Goal: Information Seeking & Learning: Learn about a topic

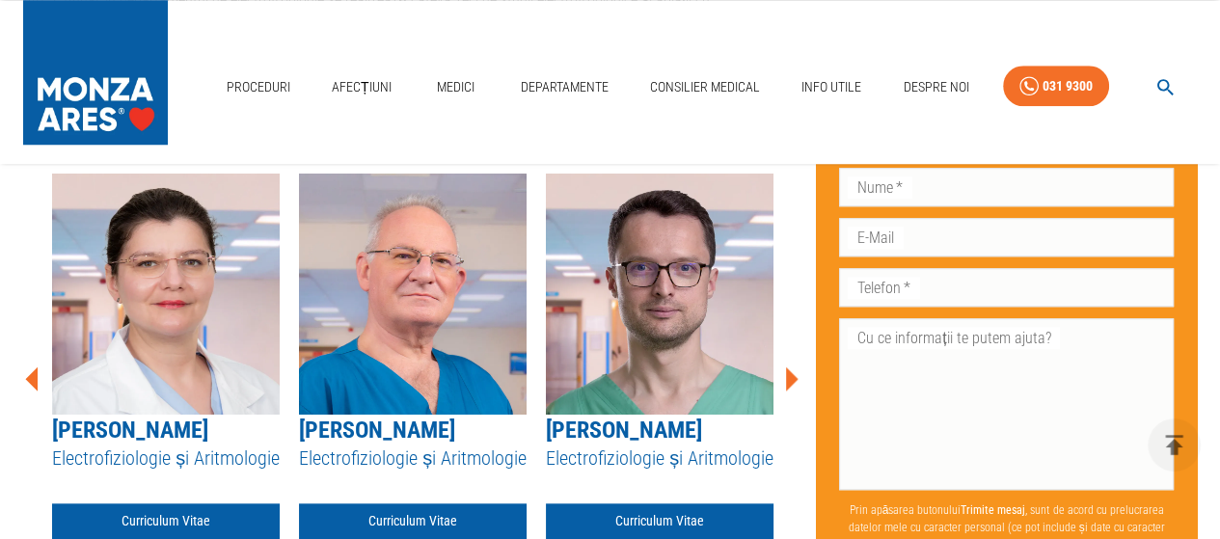
scroll to position [186, 0]
click at [194, 525] on link "Curriculum Vitae" at bounding box center [166, 521] width 228 height 36
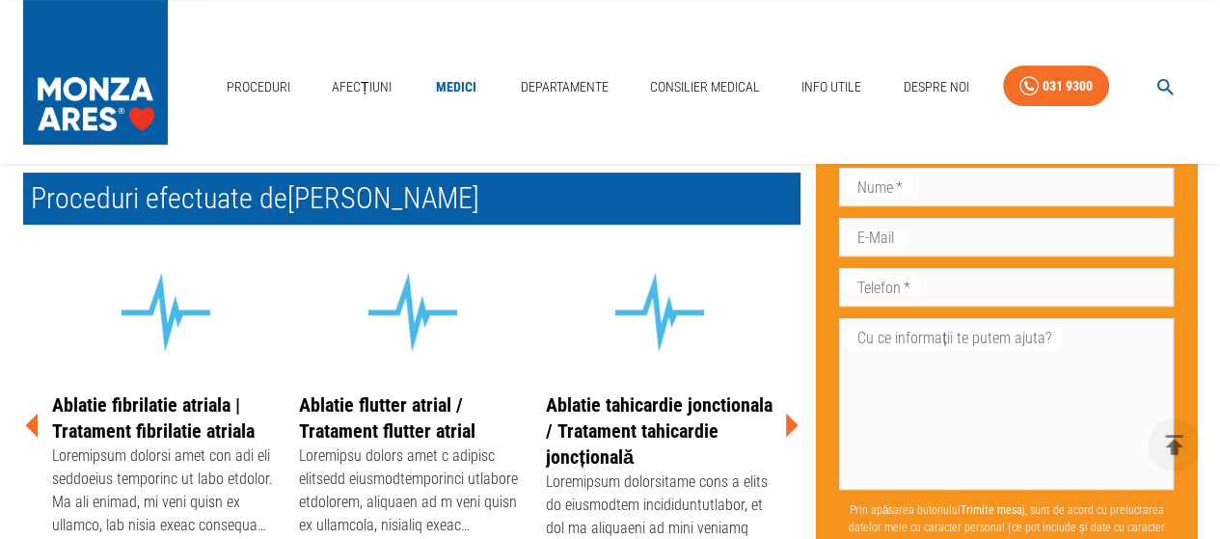
scroll to position [386, 0]
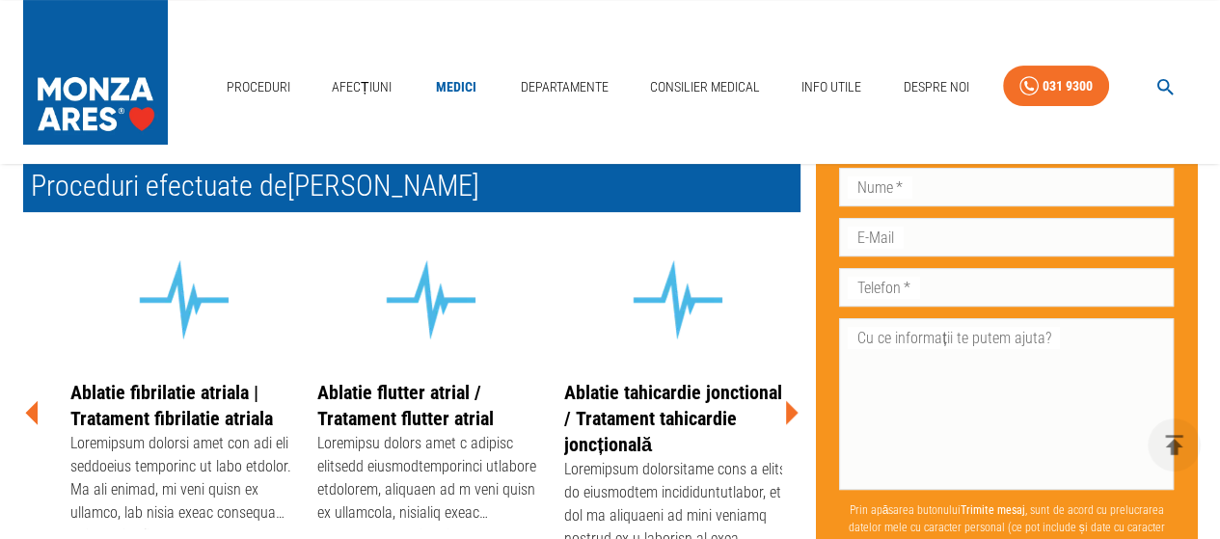
drag, startPoint x: 165, startPoint y: 462, endPoint x: 183, endPoint y: 448, distance: 22.8
click at [183, 448] on div at bounding box center [184, 480] width 228 height 96
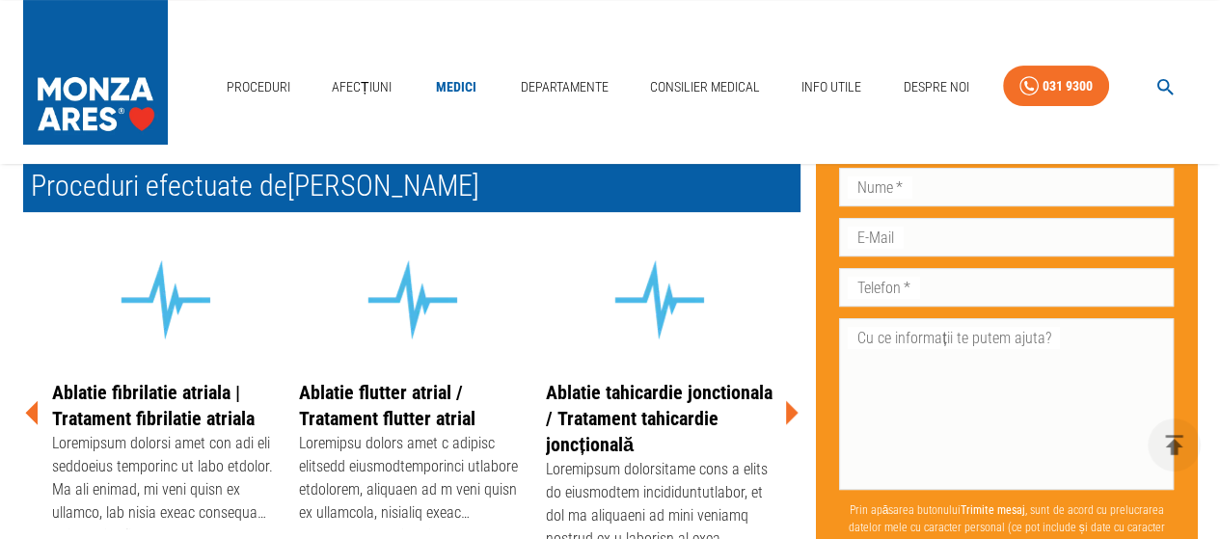
click at [200, 406] on link "Ablatie fibrilatie atriala | Tratament fibrilatie atriala" at bounding box center [153, 405] width 202 height 49
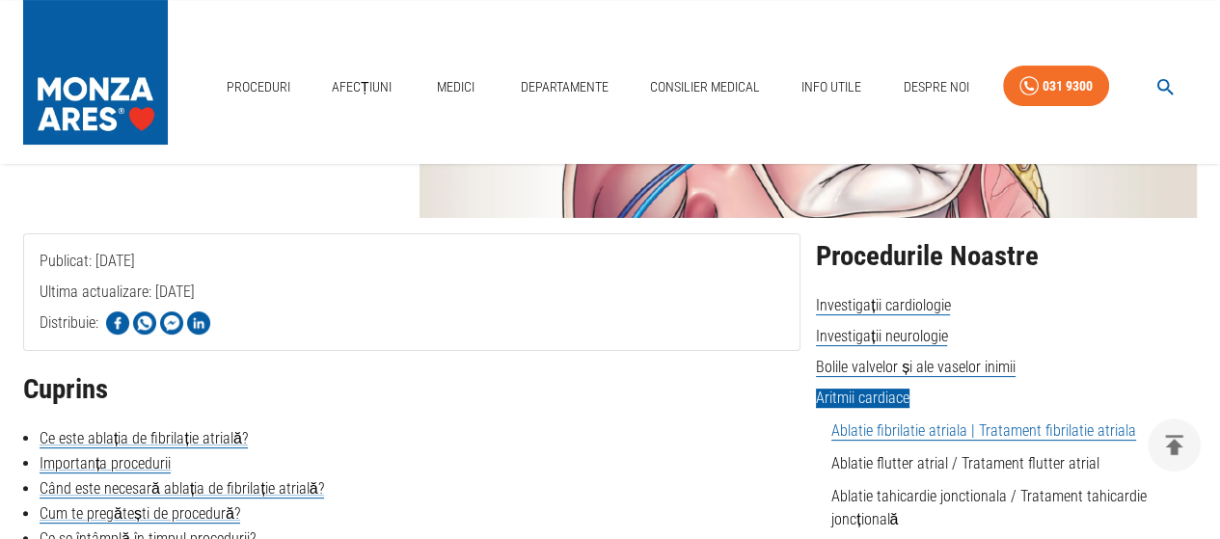
scroll to position [386, 0]
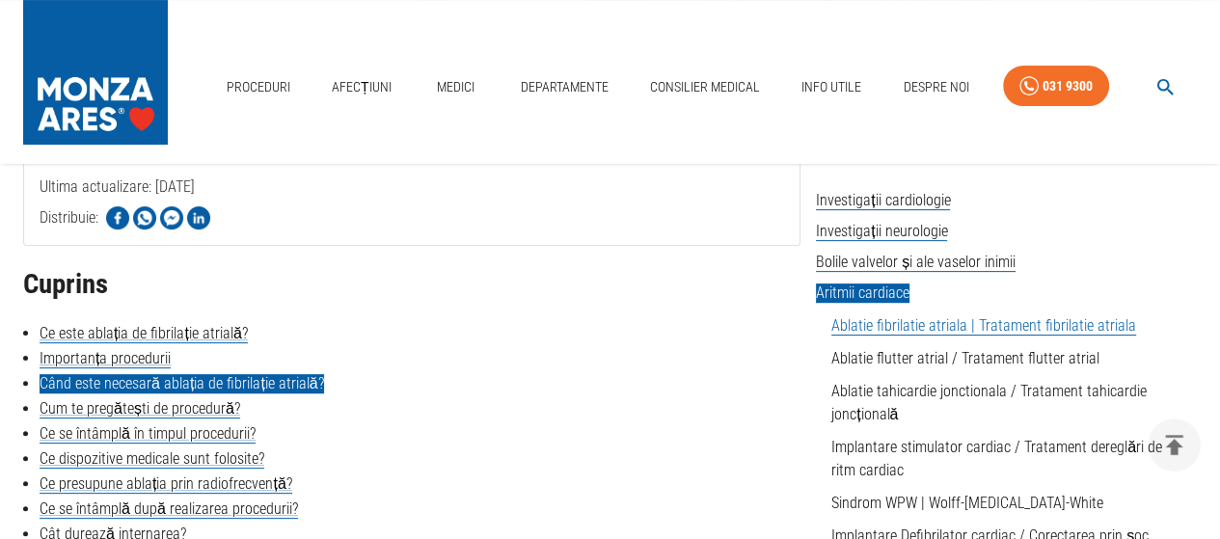
click at [280, 384] on link "Când este necesară ablația de fibrilație atrială?" at bounding box center [182, 383] width 284 height 19
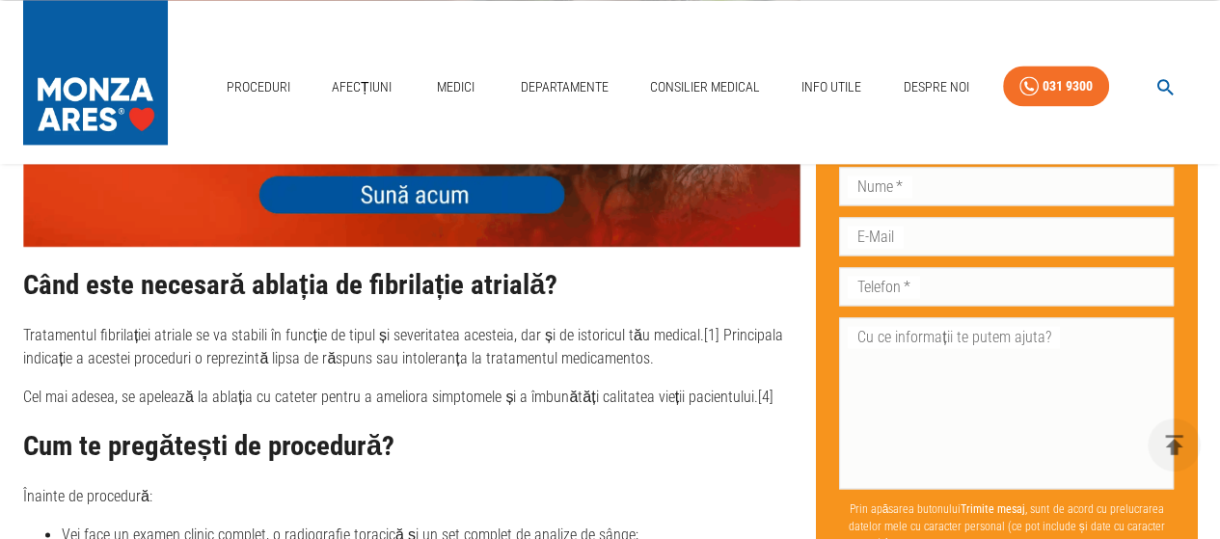
scroll to position [2464, 0]
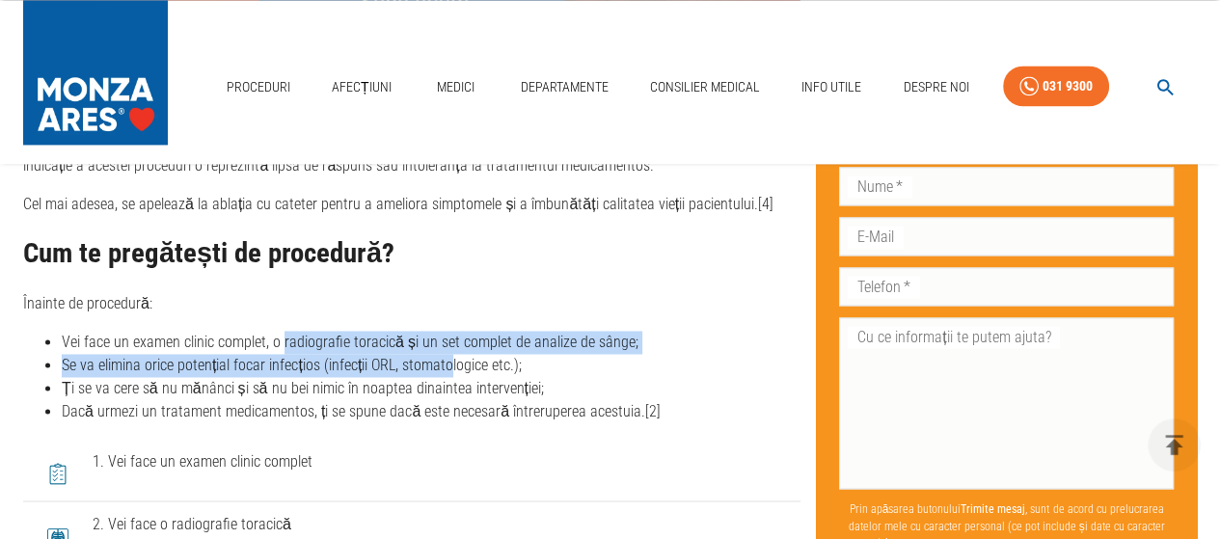
drag, startPoint x: 283, startPoint y: 340, endPoint x: 449, endPoint y: 374, distance: 169.2
click at [449, 374] on ul "Vei face un examen clinic complet, o radiografie toracică și un set complet de …" at bounding box center [411, 377] width 777 height 93
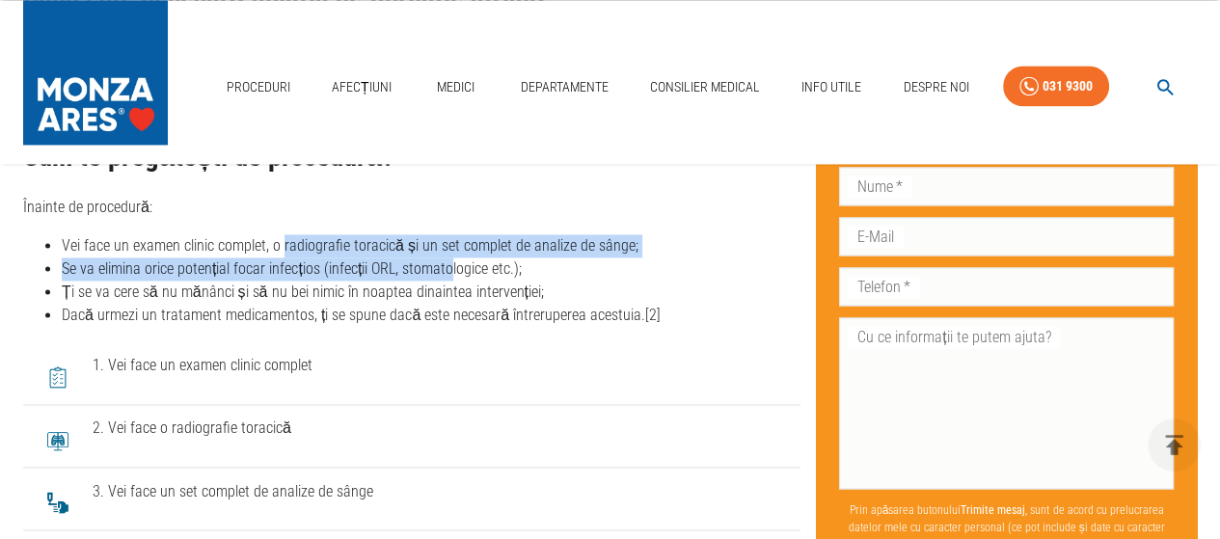
scroll to position [2657, 0]
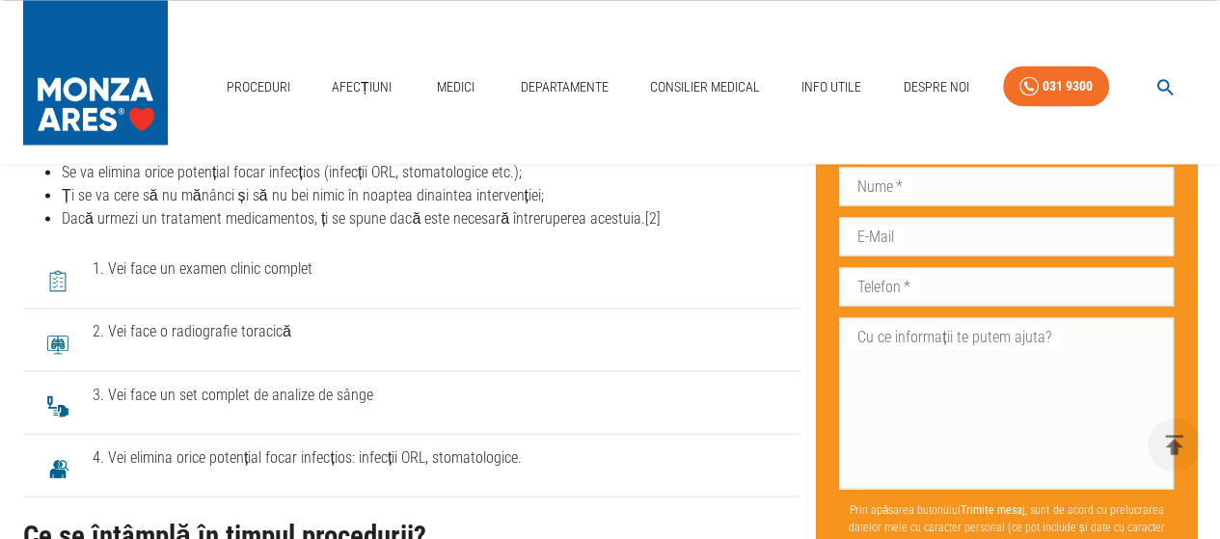
click at [286, 270] on span "1. Vei face un examen clinic complet" at bounding box center [439, 268] width 692 height 23
click at [285, 338] on span "2. Vei face o radiografie toracică" at bounding box center [439, 331] width 692 height 23
click at [402, 389] on span "3. Vei face un set complet de analize de sânge" at bounding box center [439, 394] width 692 height 23
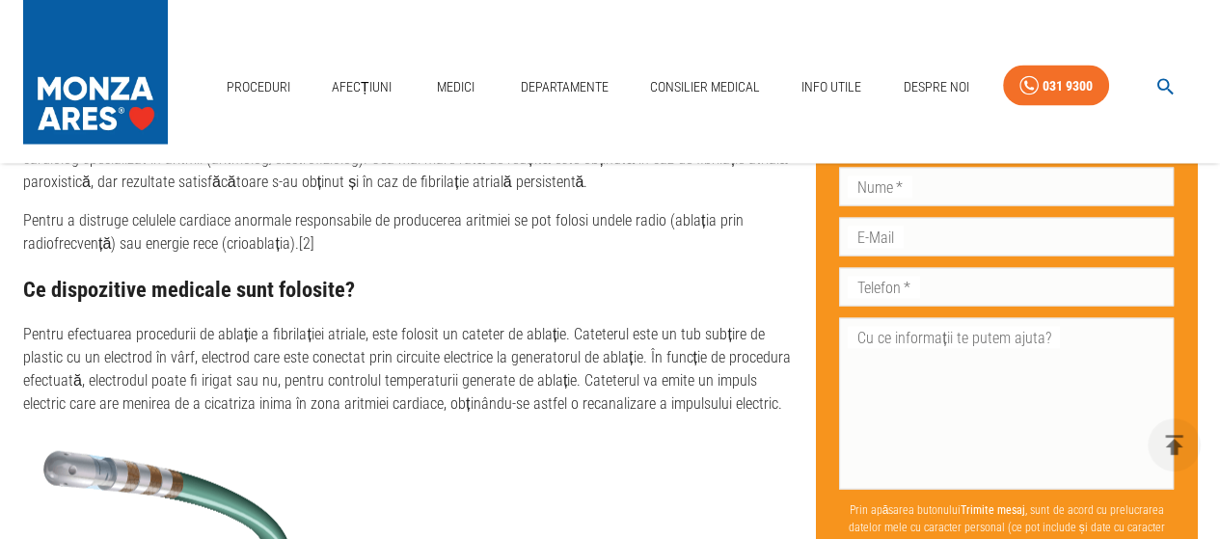
scroll to position [3139, 0]
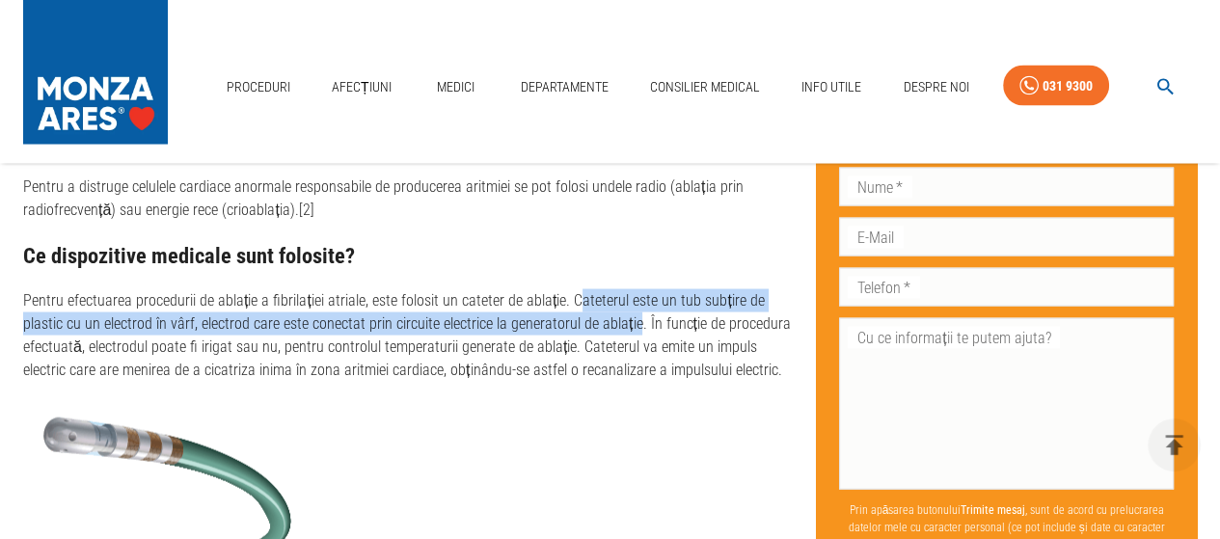
drag, startPoint x: 572, startPoint y: 296, endPoint x: 590, endPoint y: 323, distance: 32.6
click at [590, 323] on p "Pentru efectuarea procedurii de ablație a fibrilației atriale, este folosit un …" at bounding box center [411, 335] width 777 height 93
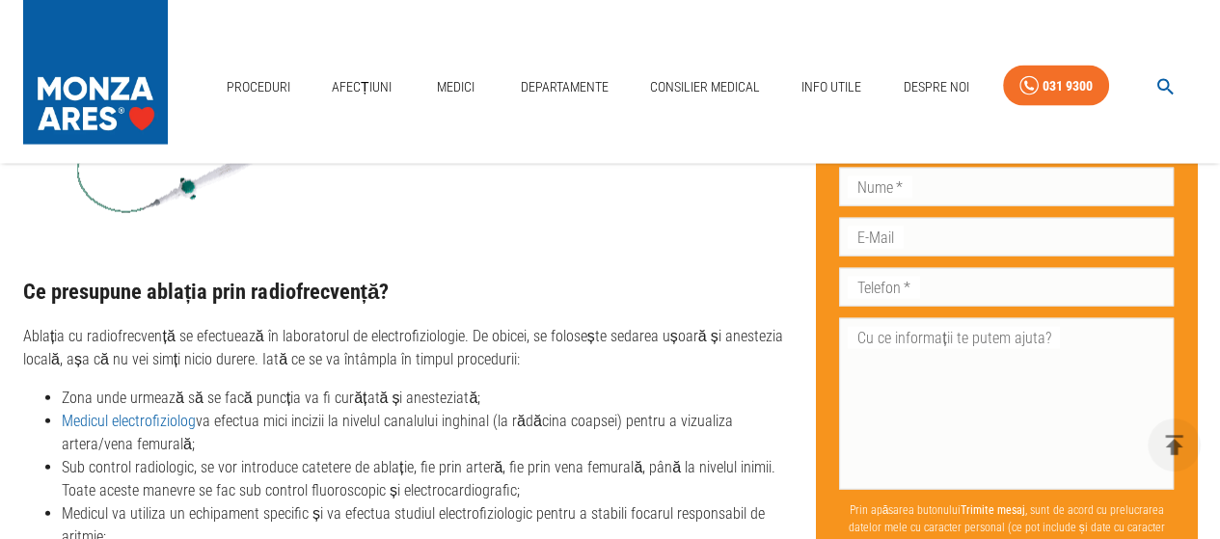
scroll to position [3621, 0]
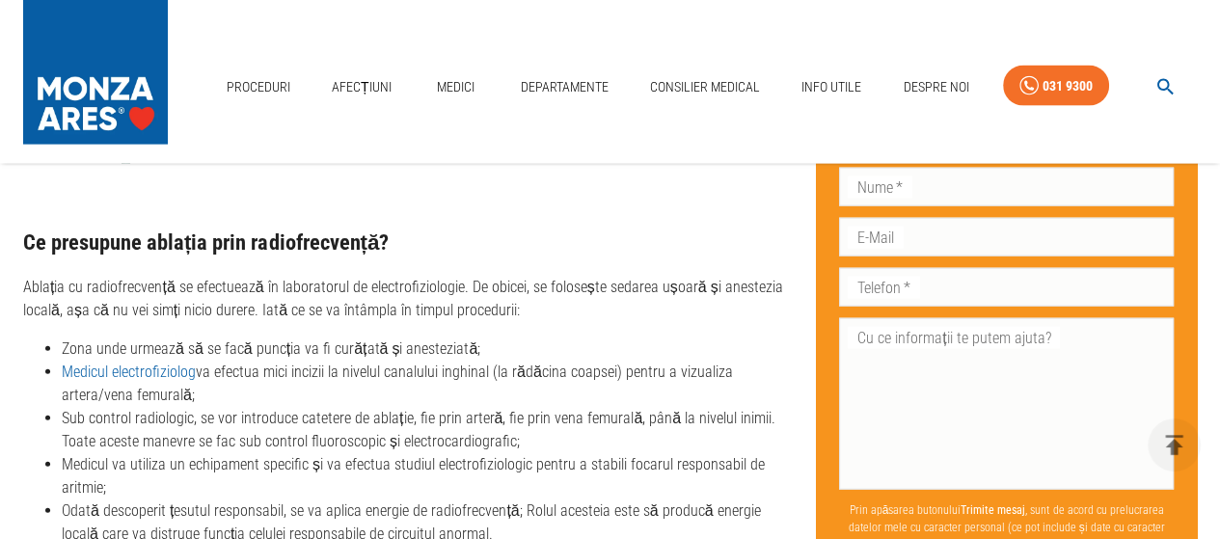
click at [699, 305] on p "Ablația cu radiofrecvență se efectuează în laboratorul de electrofiziologie. De…" at bounding box center [411, 299] width 777 height 46
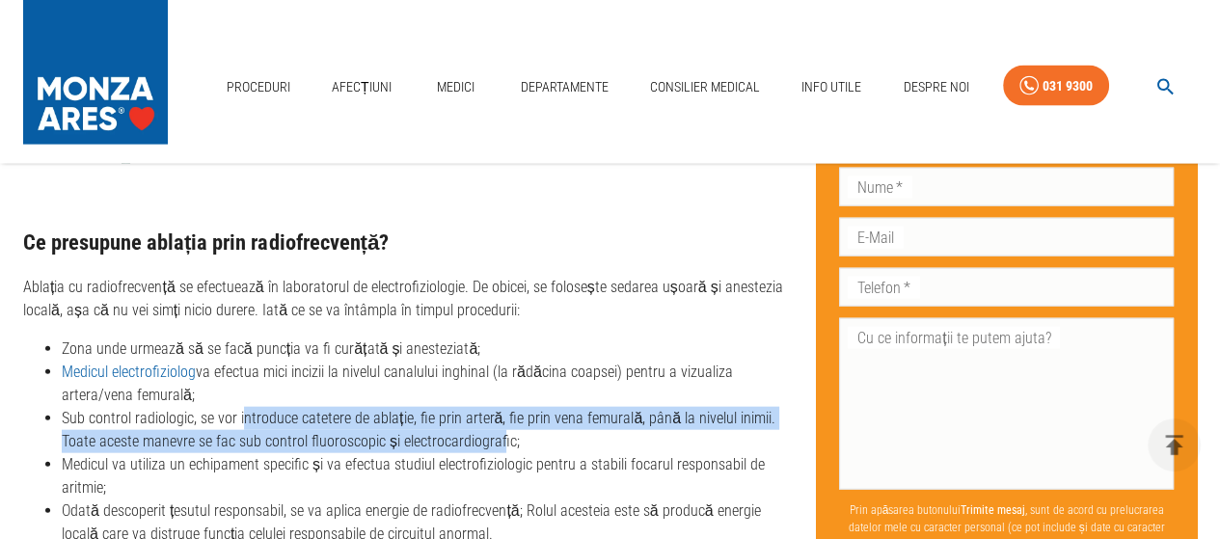
drag, startPoint x: 243, startPoint y: 420, endPoint x: 462, endPoint y: 436, distance: 219.4
click at [462, 436] on li "Sub control radiologic, se vor introduce catetere de ablație, fie prin arteră, …" at bounding box center [431, 430] width 739 height 46
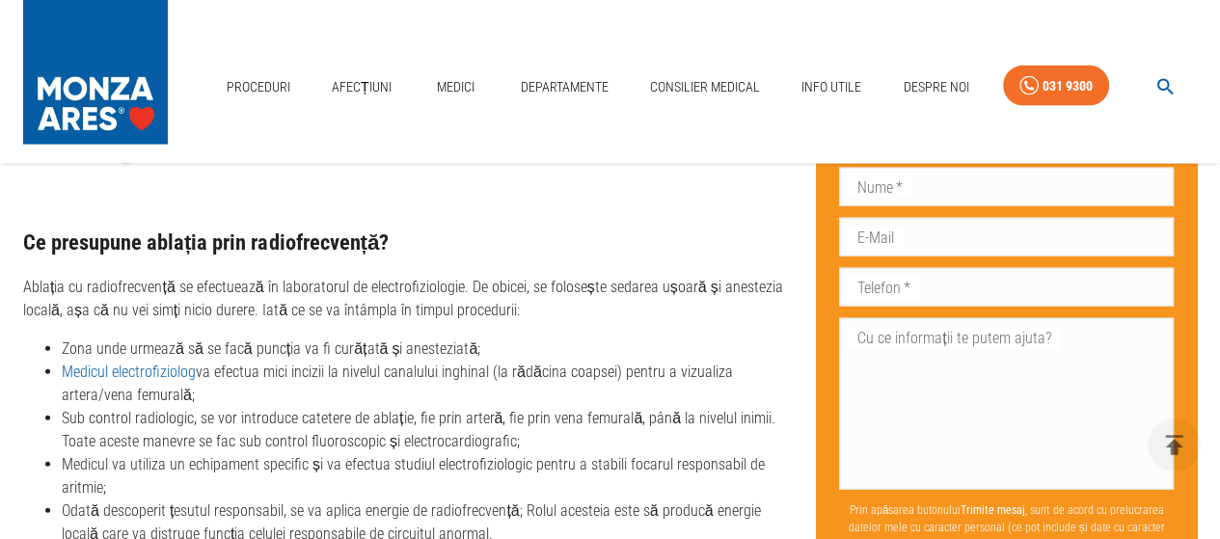
click at [231, 454] on li "Medicul va utiliza un echipament specific și va efectua studiul electrofiziolog…" at bounding box center [431, 476] width 739 height 46
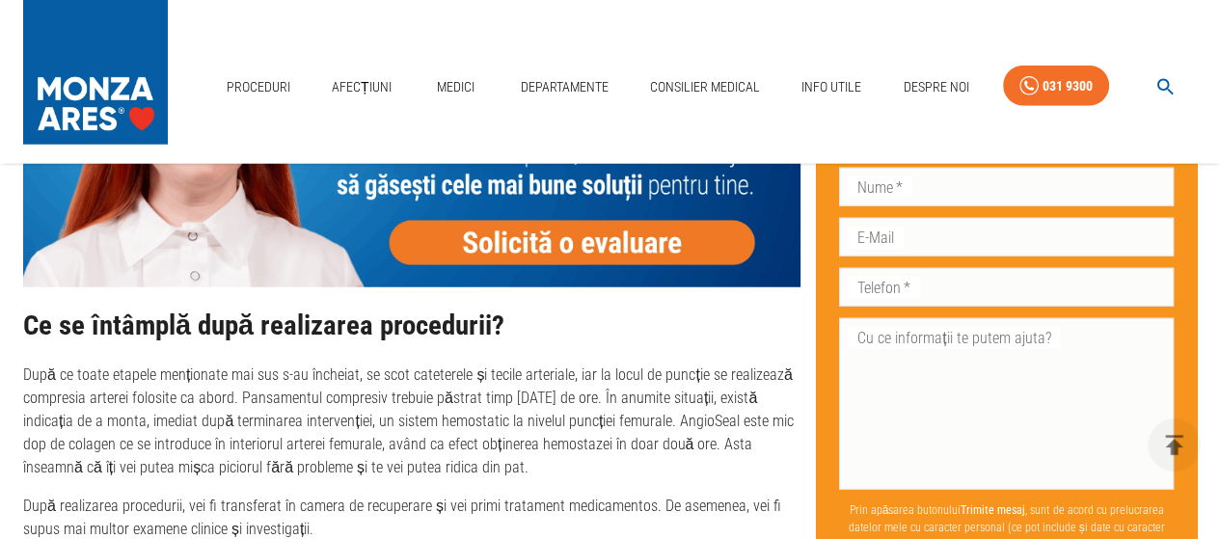
scroll to position [4296, 0]
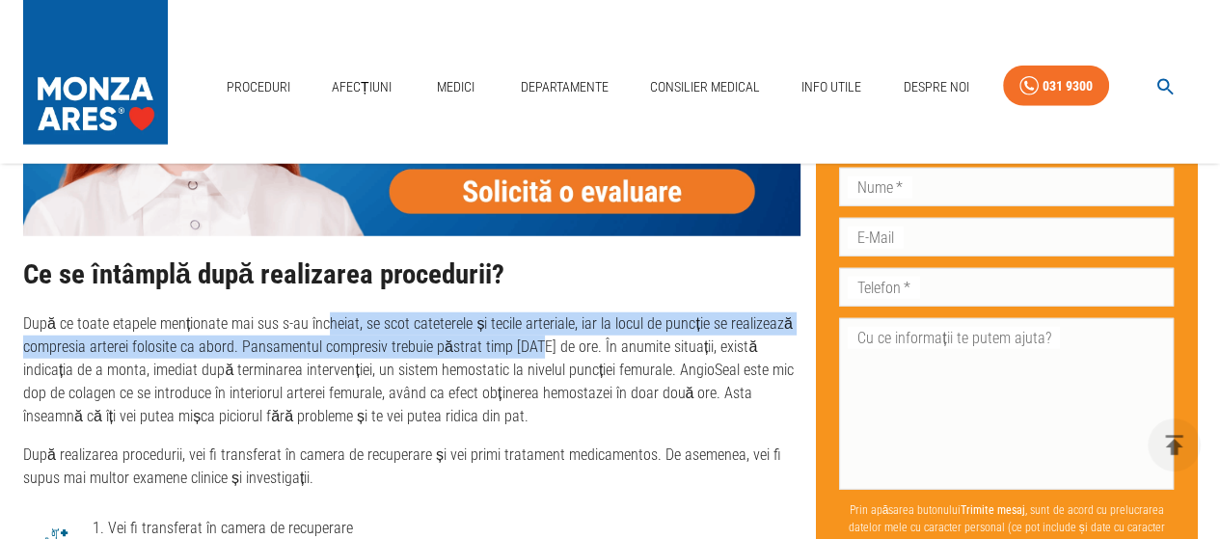
drag, startPoint x: 326, startPoint y: 308, endPoint x: 534, endPoint y: 337, distance: 210.4
click at [534, 337] on div "Ce se întâmplă după realizarea procedurii? După ce toate etapele menționate mai…" at bounding box center [411, 374] width 777 height 231
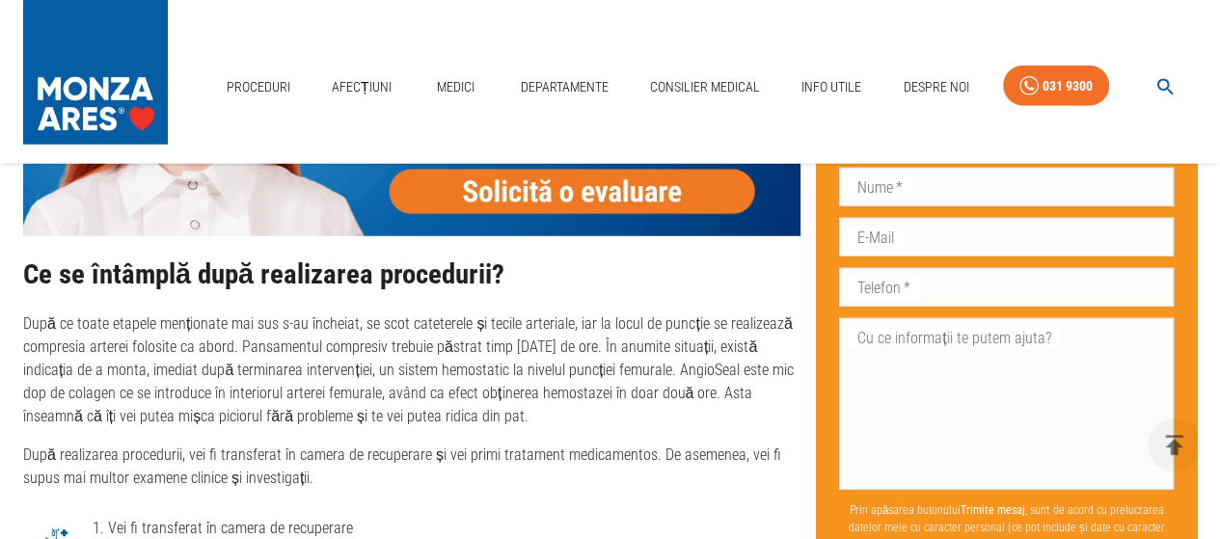
click at [658, 389] on p "După ce toate etapele menționate mai sus s-au încheiat, se scot cateterele și t…" at bounding box center [411, 370] width 777 height 116
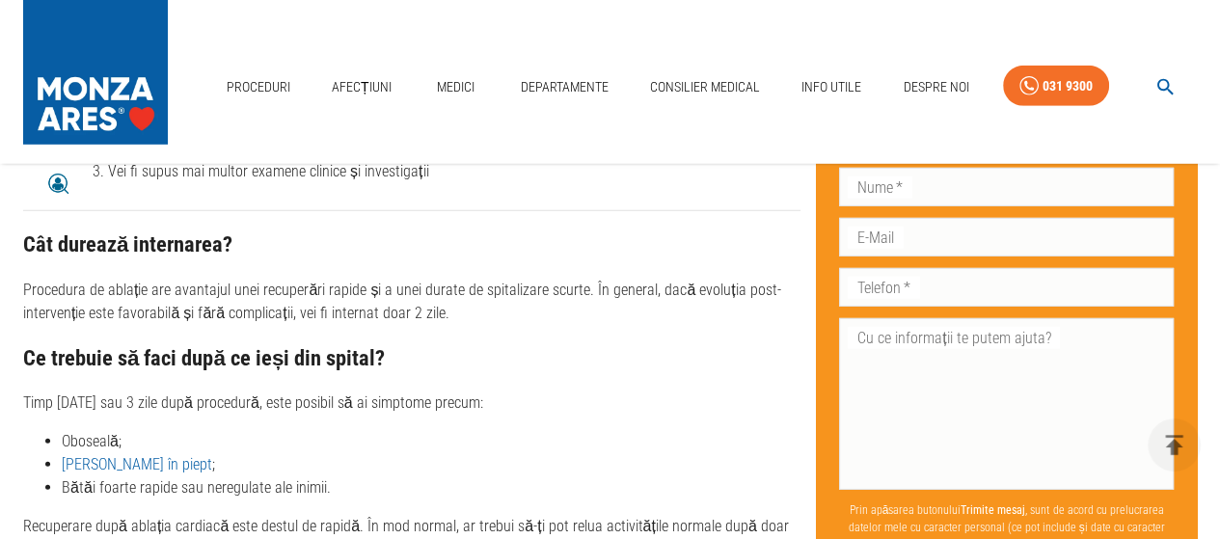
scroll to position [4875, 0]
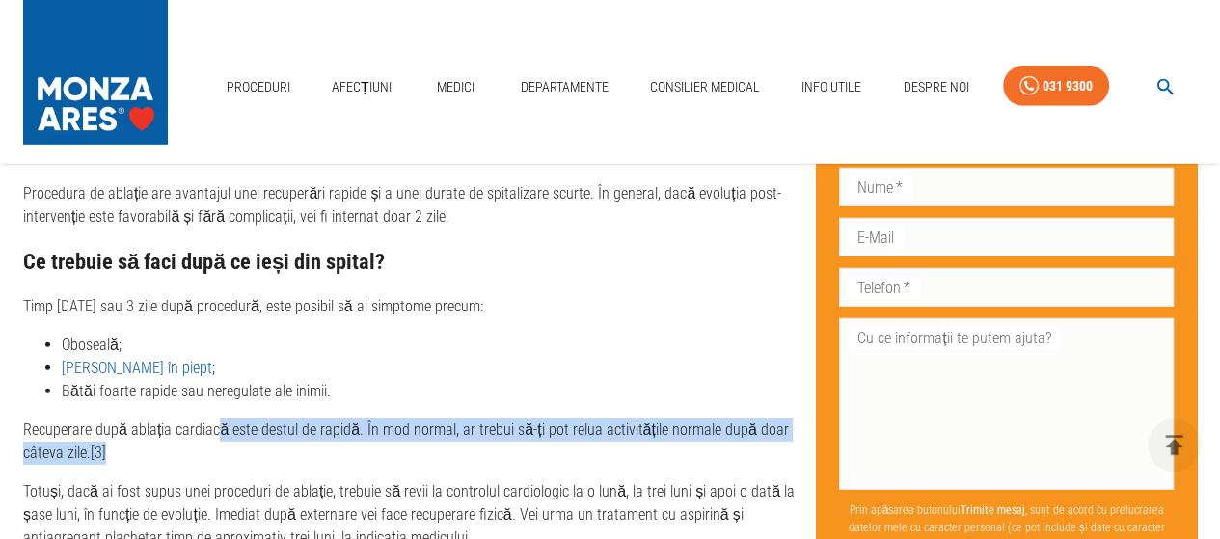
drag, startPoint x: 212, startPoint y: 428, endPoint x: 394, endPoint y: 440, distance: 182.6
click at [394, 440] on p "Recuperare după ablația cardiacă este destul de rapidă. În mod normal, ar trebu…" at bounding box center [411, 441] width 777 height 46
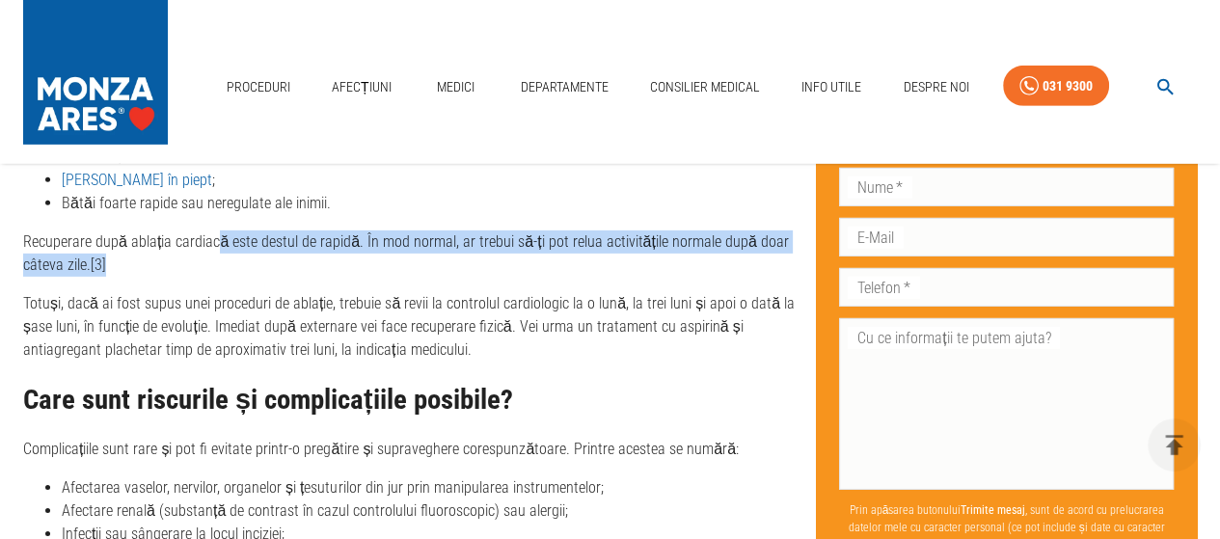
scroll to position [5067, 0]
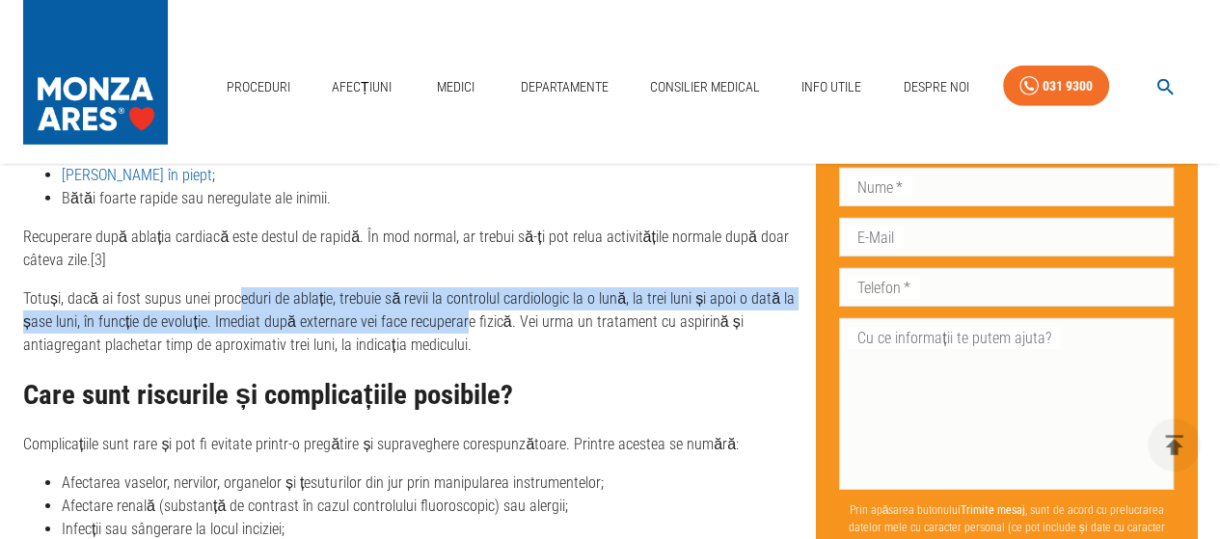
drag, startPoint x: 231, startPoint y: 294, endPoint x: 461, endPoint y: 321, distance: 231.0
click at [461, 321] on p "Totuși, dacă ai fost supus unei proceduri de ablație, trebuie să revii la contr…" at bounding box center [411, 321] width 777 height 69
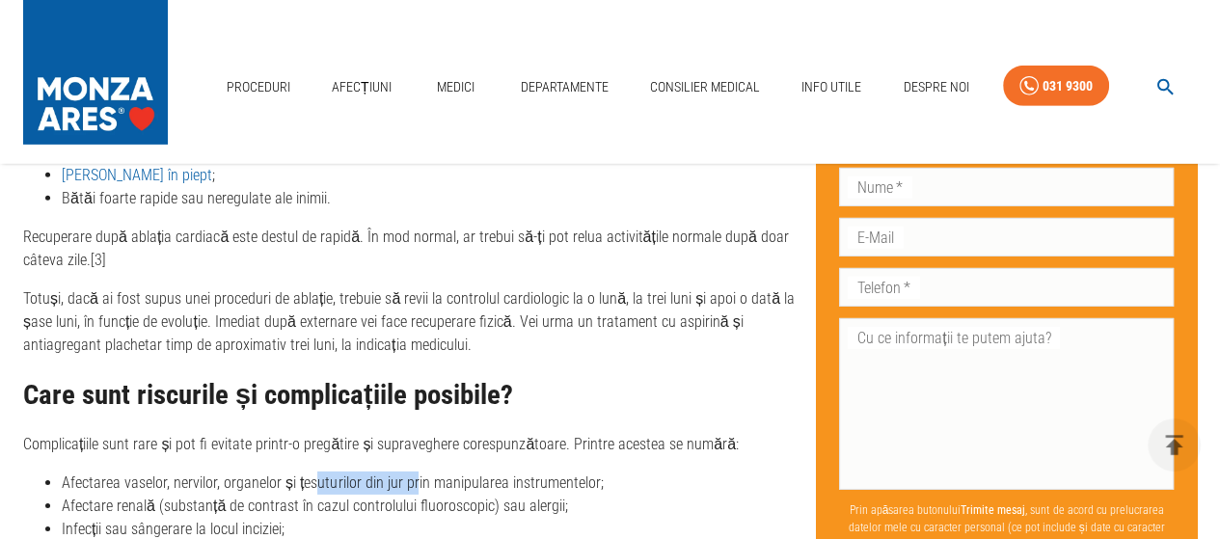
drag, startPoint x: 310, startPoint y: 474, endPoint x: 410, endPoint y: 489, distance: 100.4
click at [410, 489] on li "Afectarea vaselor, nervilor, organelor și țesuturilor din jur prin manipularea …" at bounding box center [431, 482] width 739 height 23
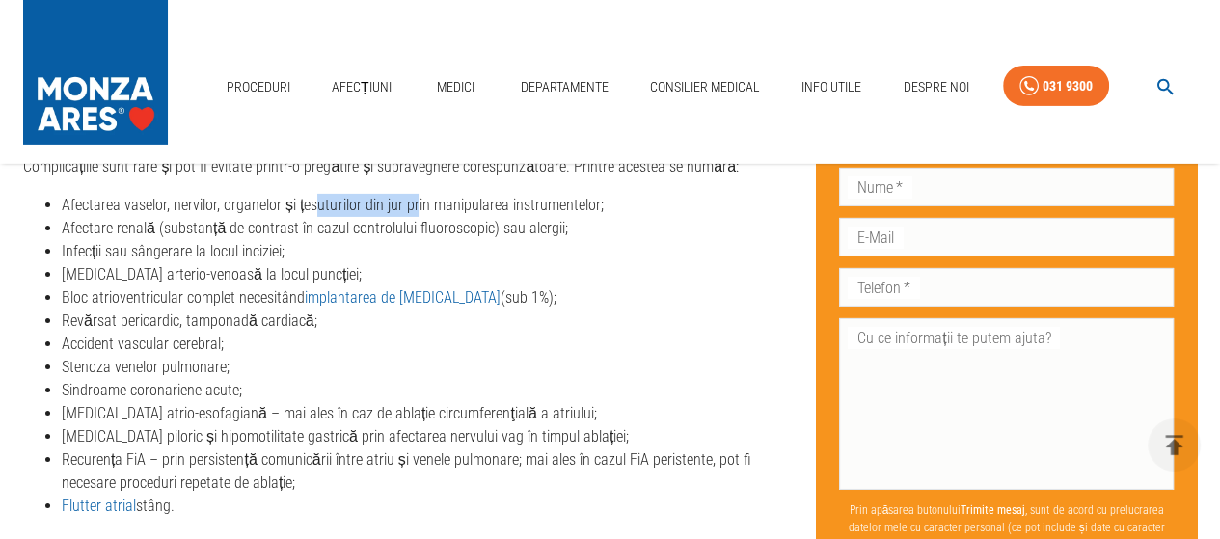
scroll to position [5357, 0]
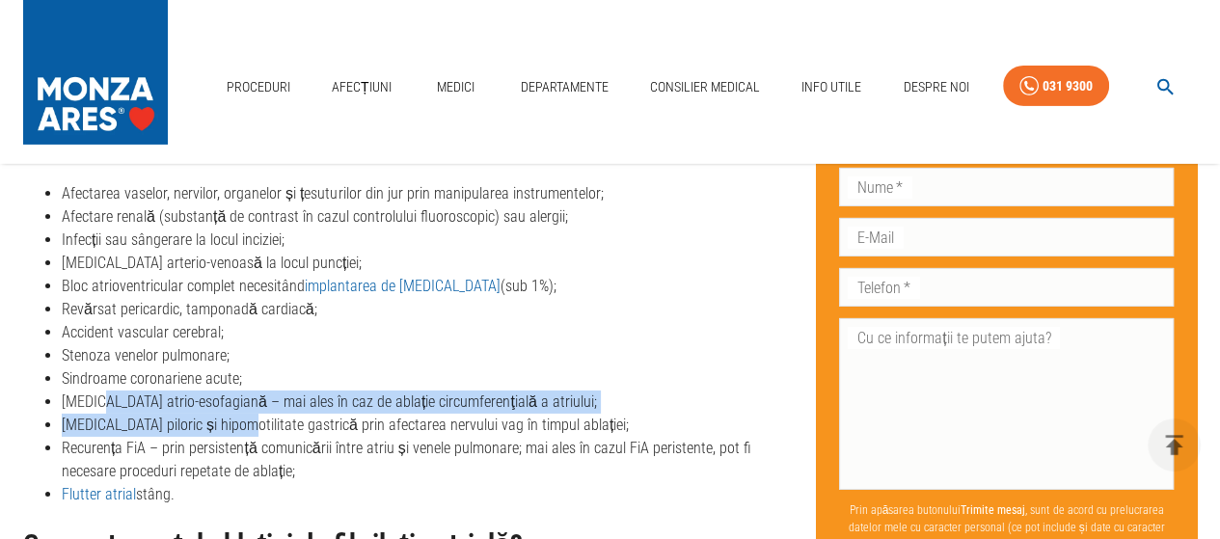
drag, startPoint x: 96, startPoint y: 408, endPoint x: 243, endPoint y: 433, distance: 148.7
click at [243, 433] on ul "Afectarea vaselor, nervilor, organelor și țesuturilor din jur prin manipularea …" at bounding box center [411, 344] width 777 height 324
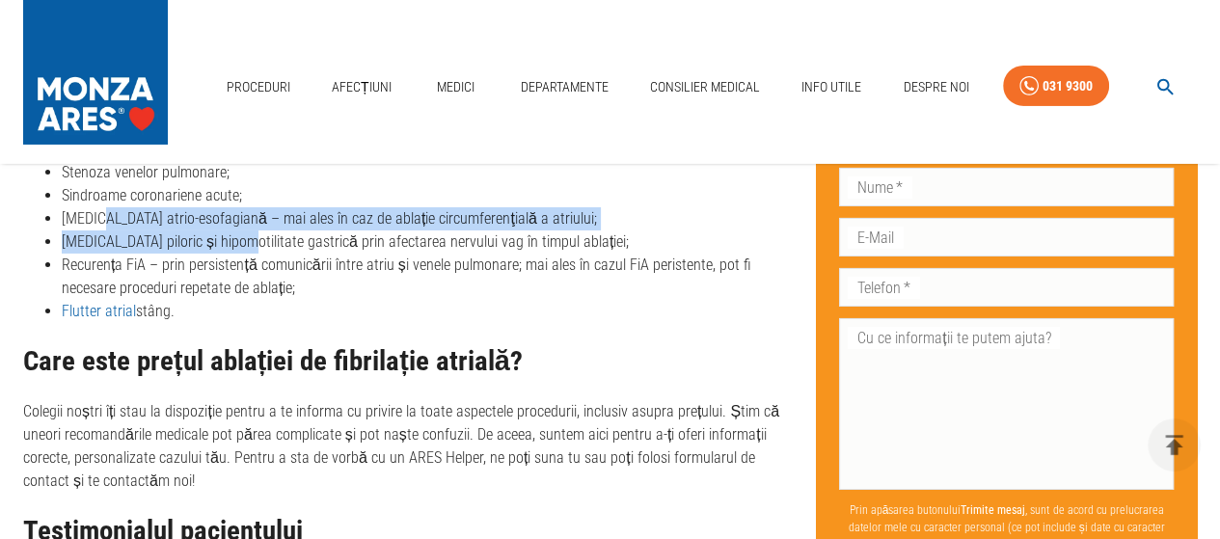
scroll to position [5549, 0]
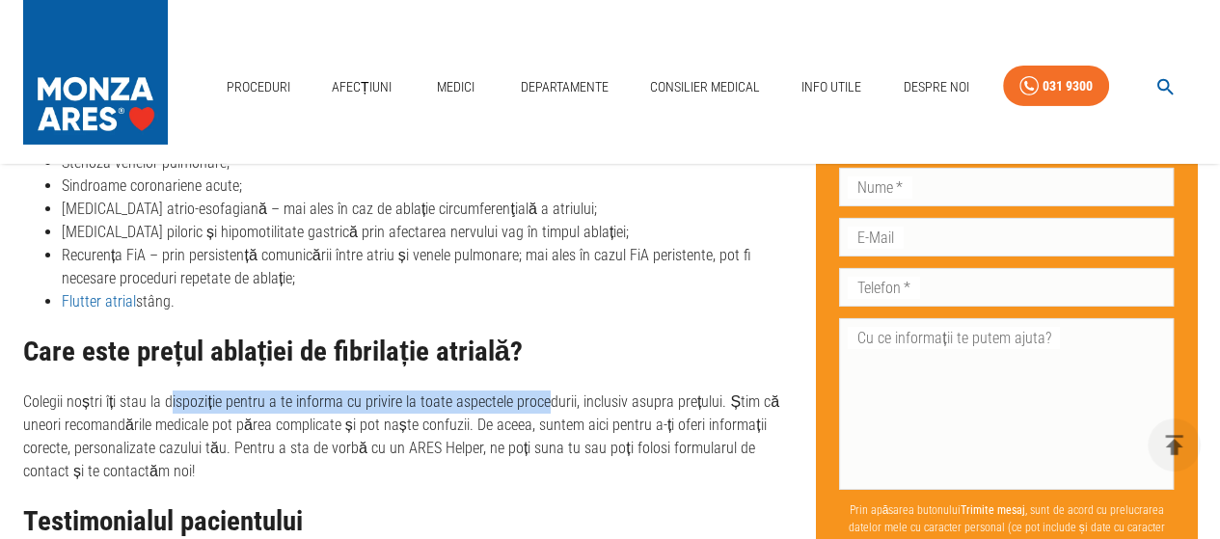
drag, startPoint x: 172, startPoint y: 396, endPoint x: 540, endPoint y: 408, distance: 368.5
click at [540, 408] on p "Colegii noștri îți stau la dispoziție pentru a te informa cu privire la toate a…" at bounding box center [411, 436] width 777 height 93
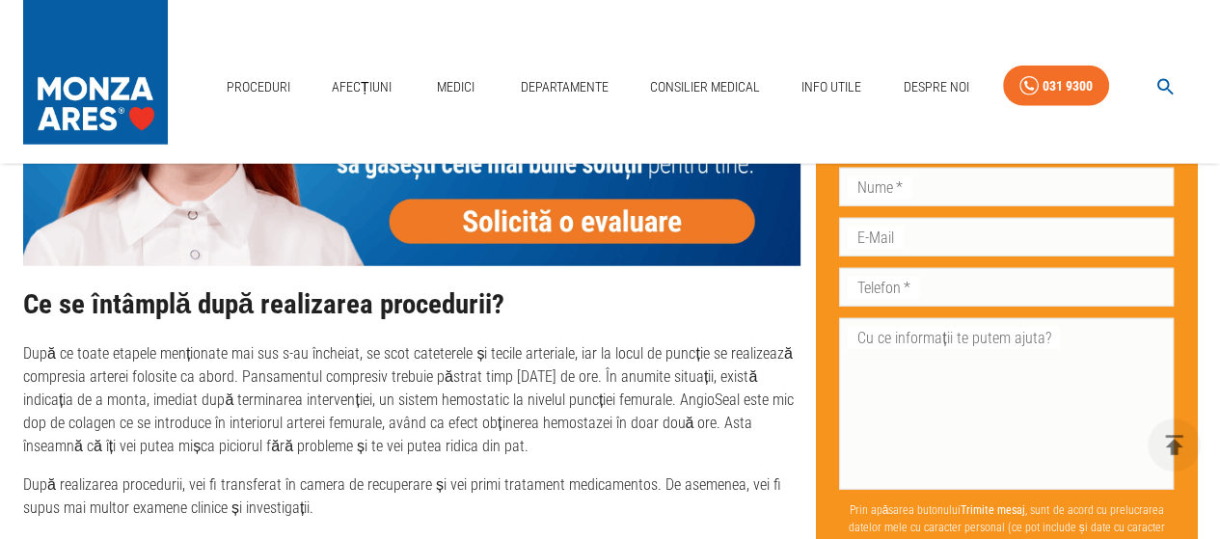
scroll to position [4007, 0]
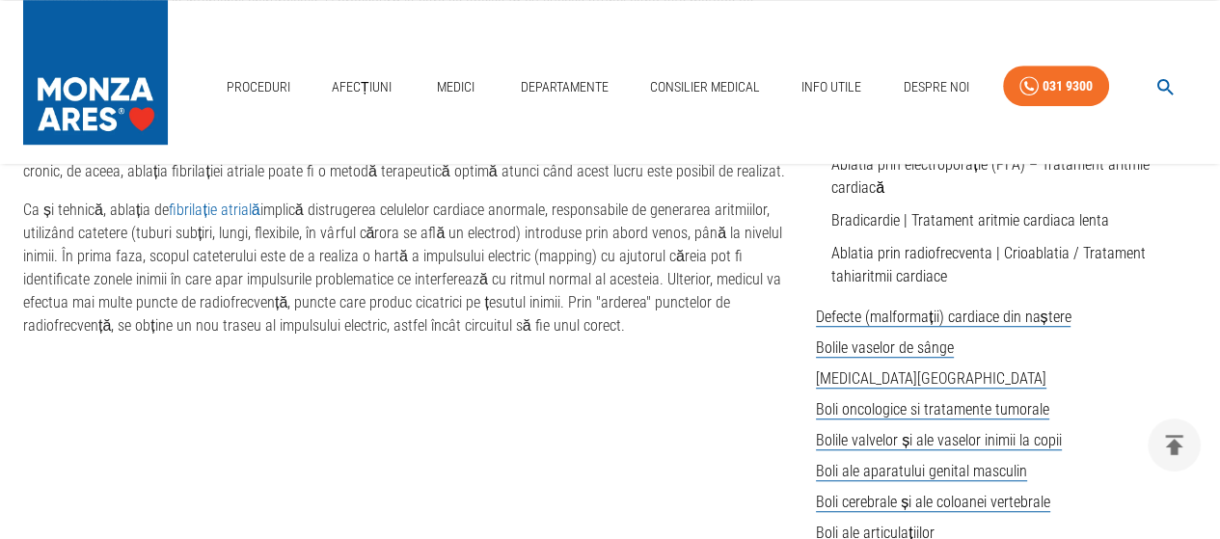
scroll to position [622, 0]
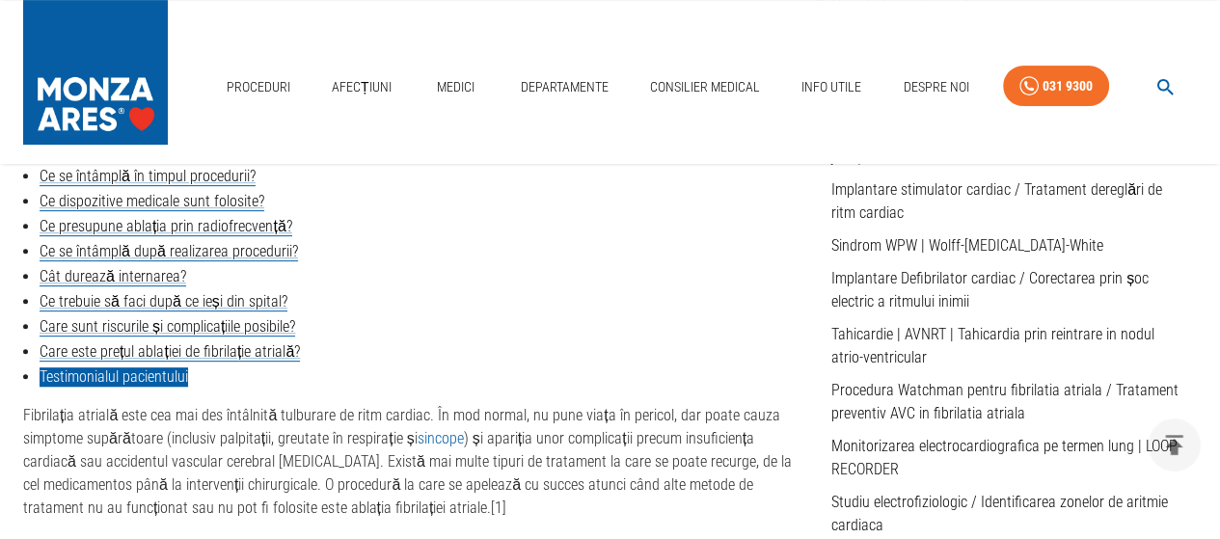
click at [94, 370] on link "Testimonialul pacientului" at bounding box center [114, 376] width 148 height 19
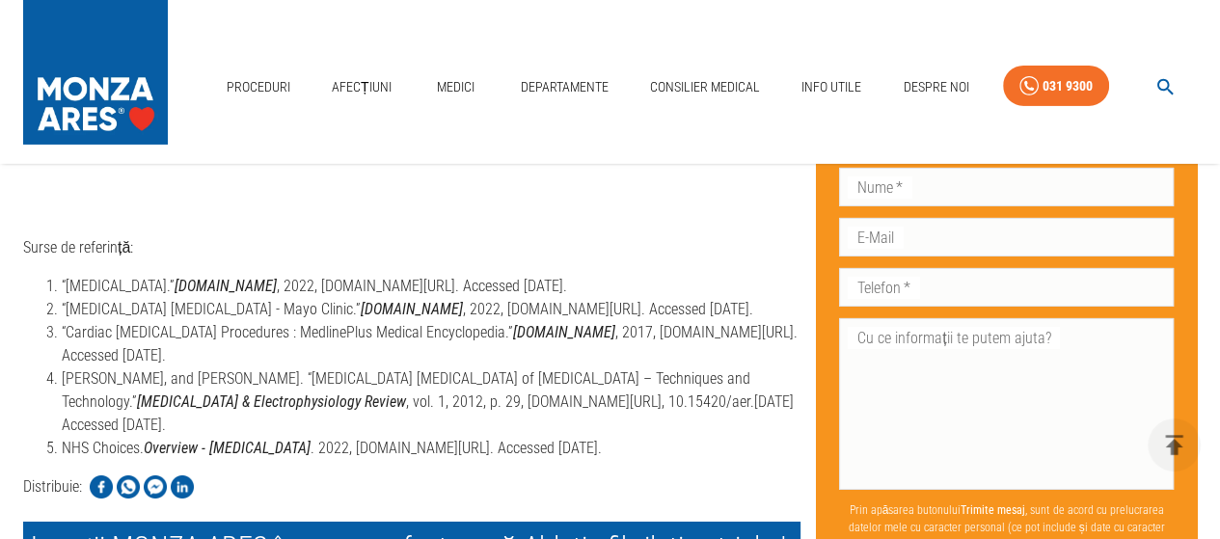
scroll to position [4818, 0]
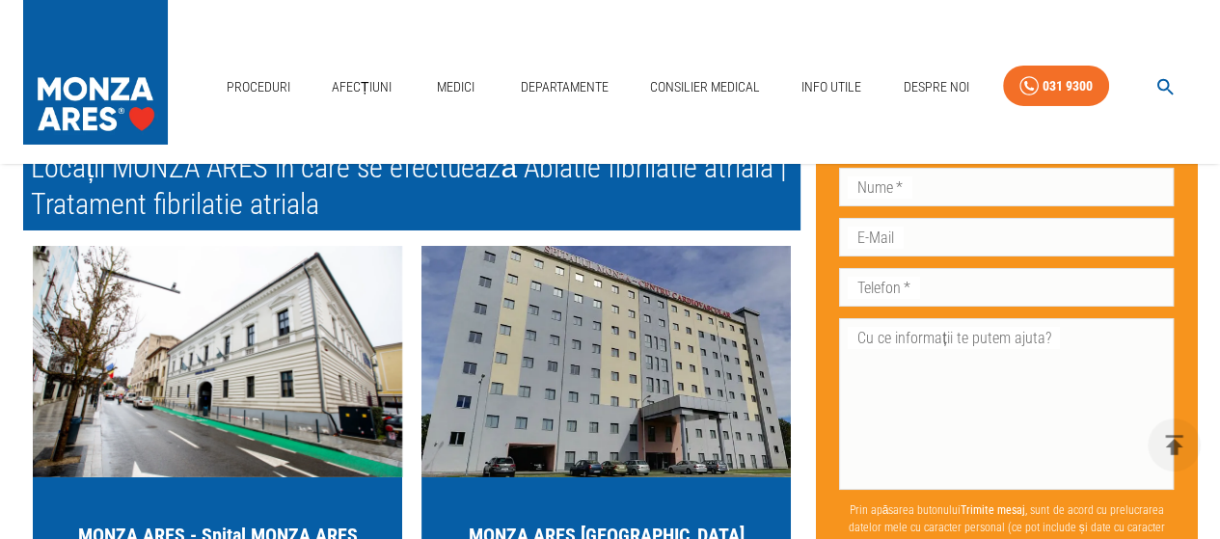
scroll to position [5762, 0]
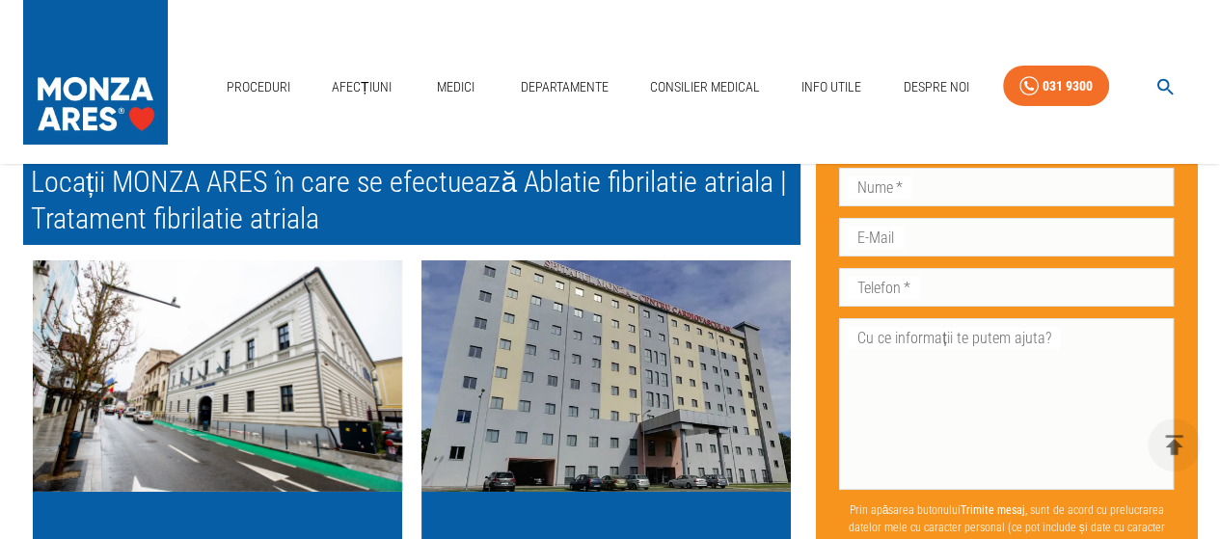
click at [259, 245] on h2 "Locații MONZA ARES în care se efectuează Ablatie fibrilatie atriala | Tratament…" at bounding box center [411, 200] width 777 height 89
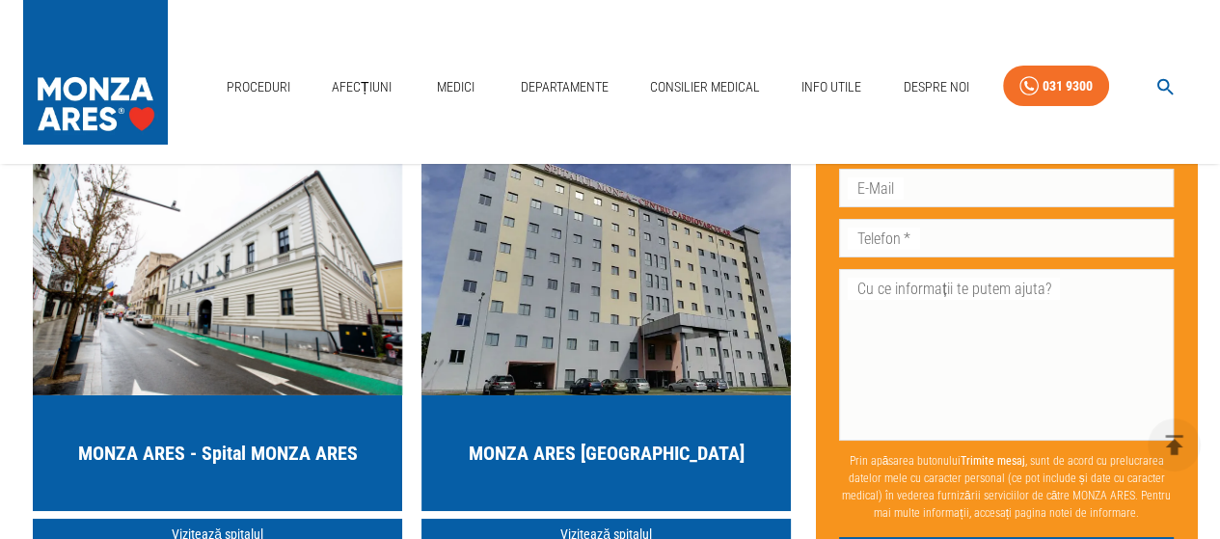
scroll to position [6051, 0]
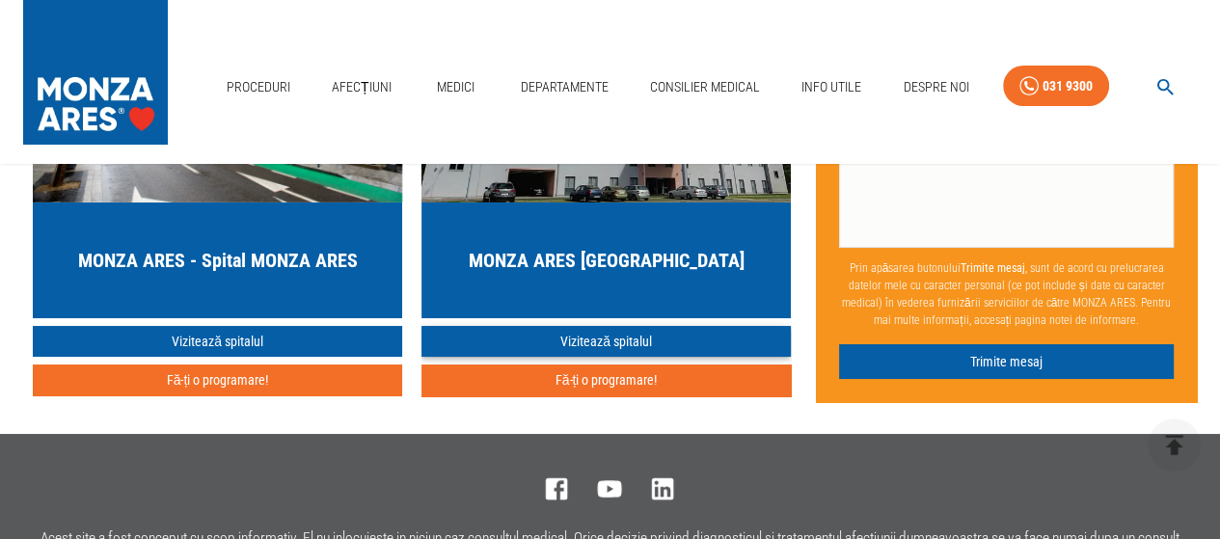
click at [626, 358] on link "Vizitează spitalul" at bounding box center [605, 342] width 369 height 32
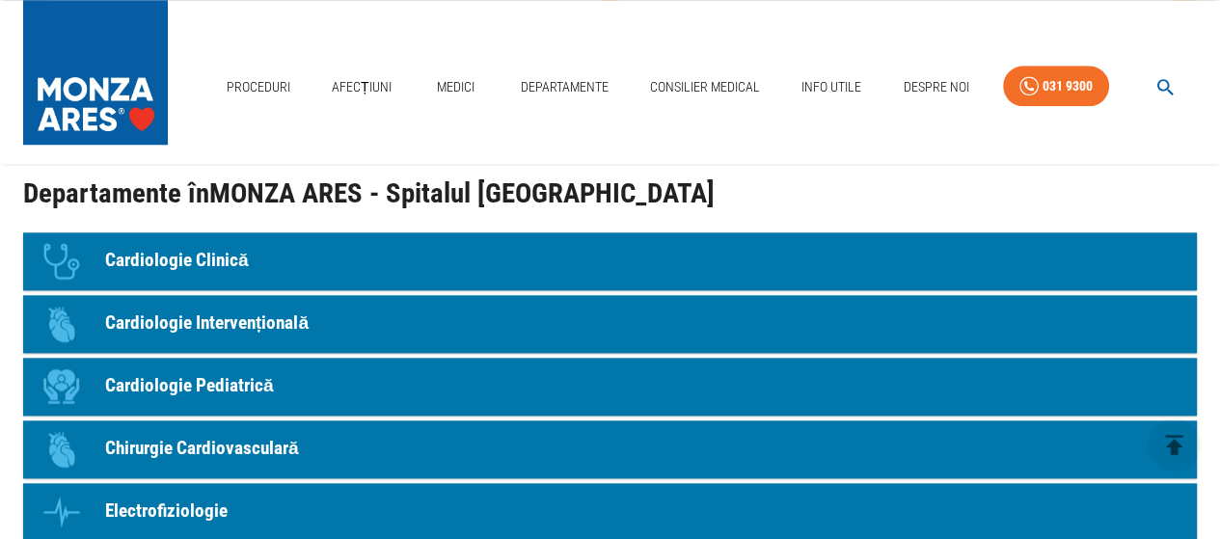
scroll to position [1928, 0]
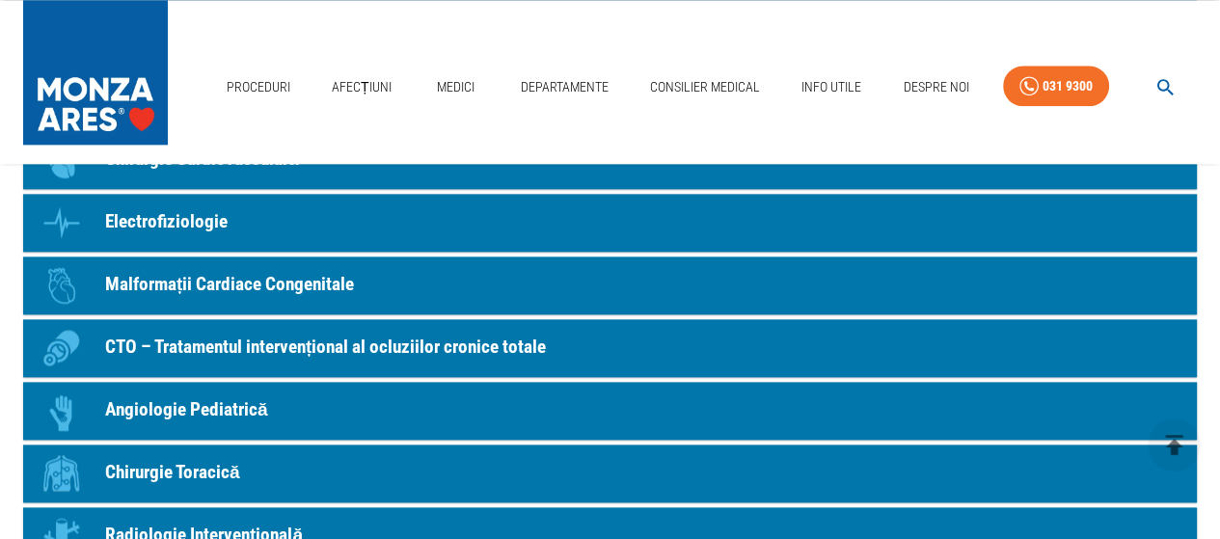
click at [162, 221] on p "Electrofiziologie" at bounding box center [166, 222] width 122 height 28
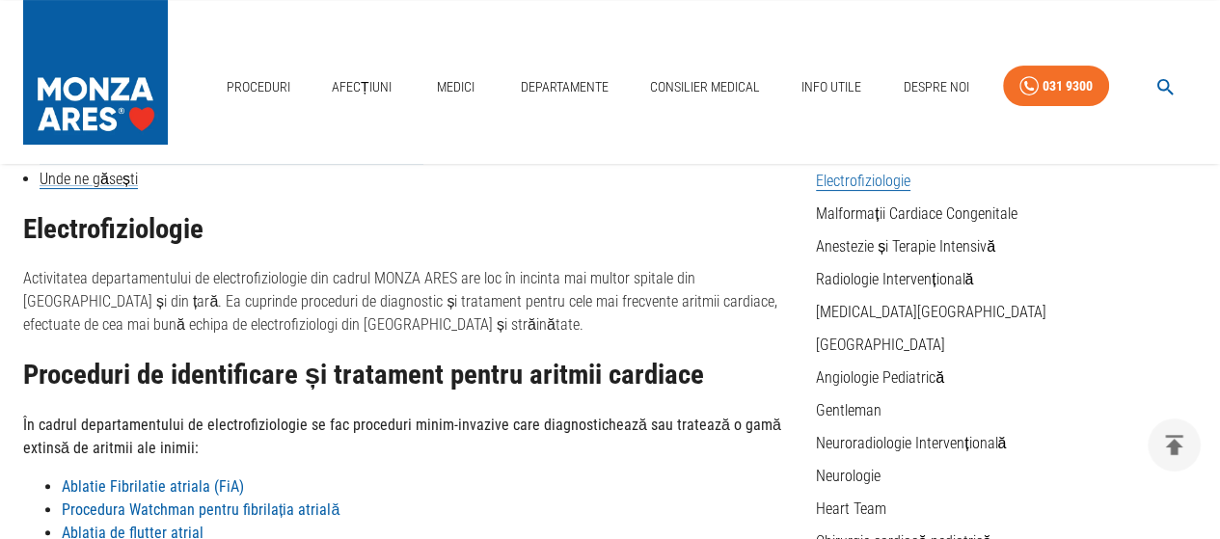
scroll to position [386, 0]
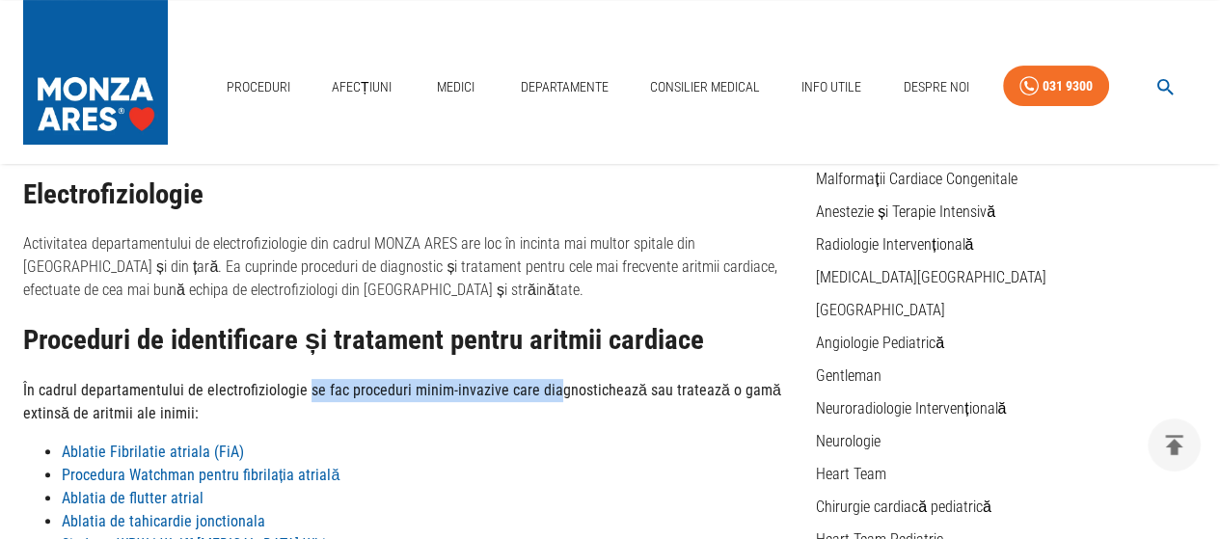
drag, startPoint x: 301, startPoint y: 390, endPoint x: 549, endPoint y: 392, distance: 247.8
click at [549, 392] on strong "În cadrul departamentului de electrofiziologie se fac proceduri minim-invazive …" at bounding box center [402, 401] width 758 height 41
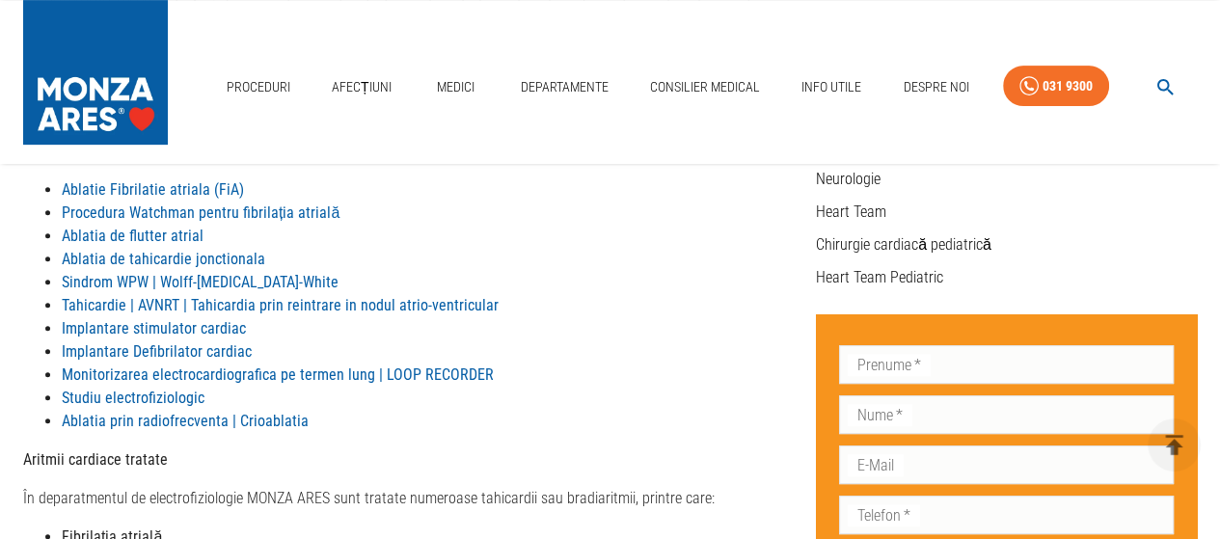
scroll to position [771, 0]
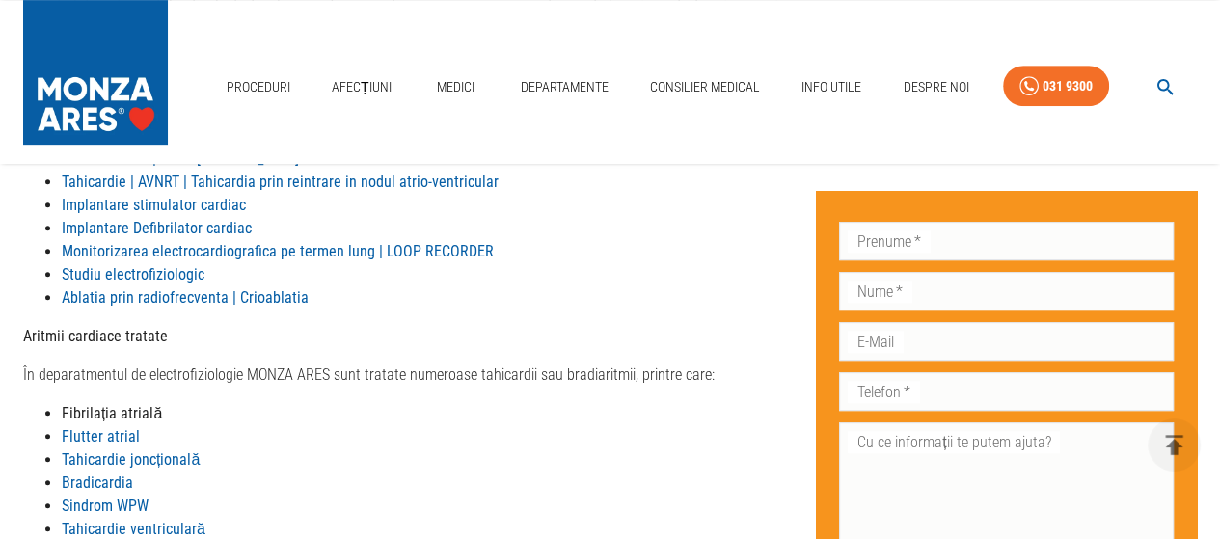
click at [104, 414] on strong "Fibrilația atrială" at bounding box center [112, 413] width 100 height 18
click at [131, 405] on strong "Fibrilația atrială" at bounding box center [112, 413] width 100 height 18
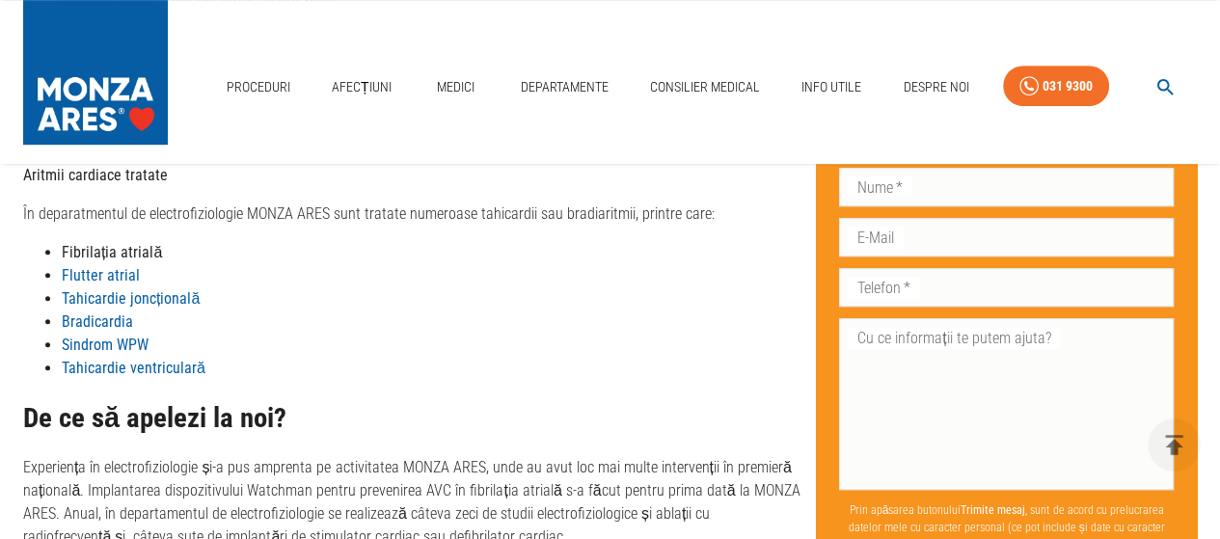
scroll to position [964, 0]
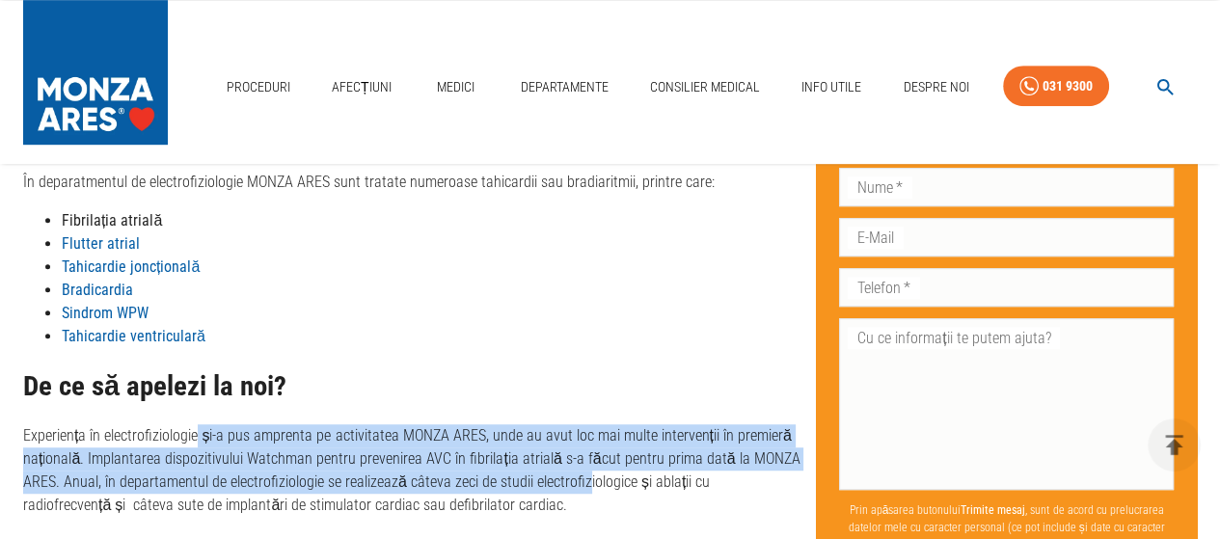
drag, startPoint x: 199, startPoint y: 439, endPoint x: 582, endPoint y: 474, distance: 385.4
click at [582, 474] on p "Experiența în electrofiziologie și-a pus amprenta pe activitatea MONZA ARES, un…" at bounding box center [411, 470] width 777 height 93
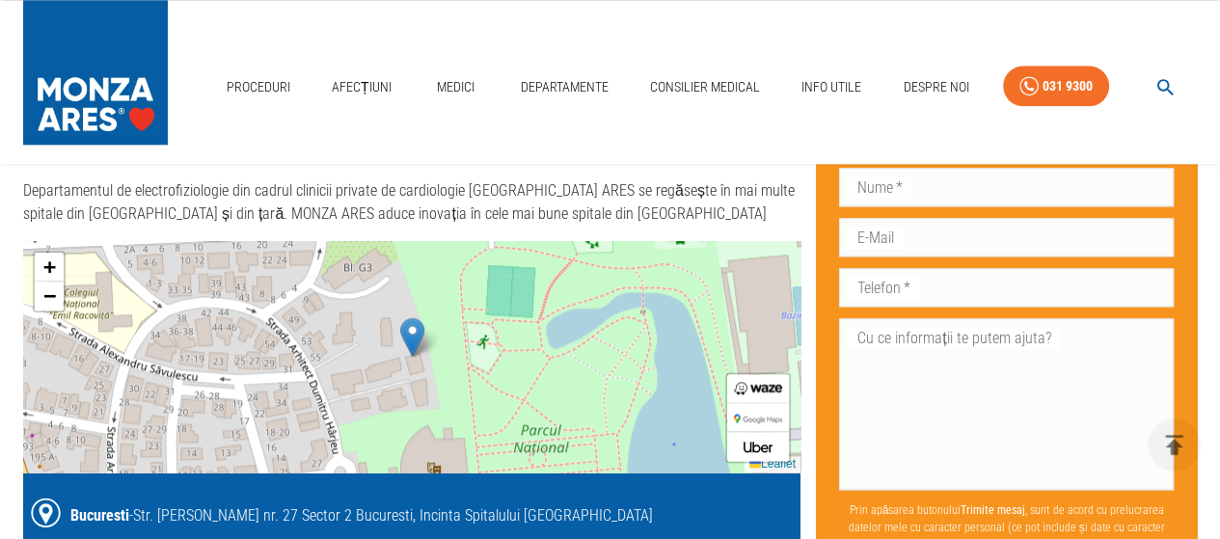
scroll to position [1735, 0]
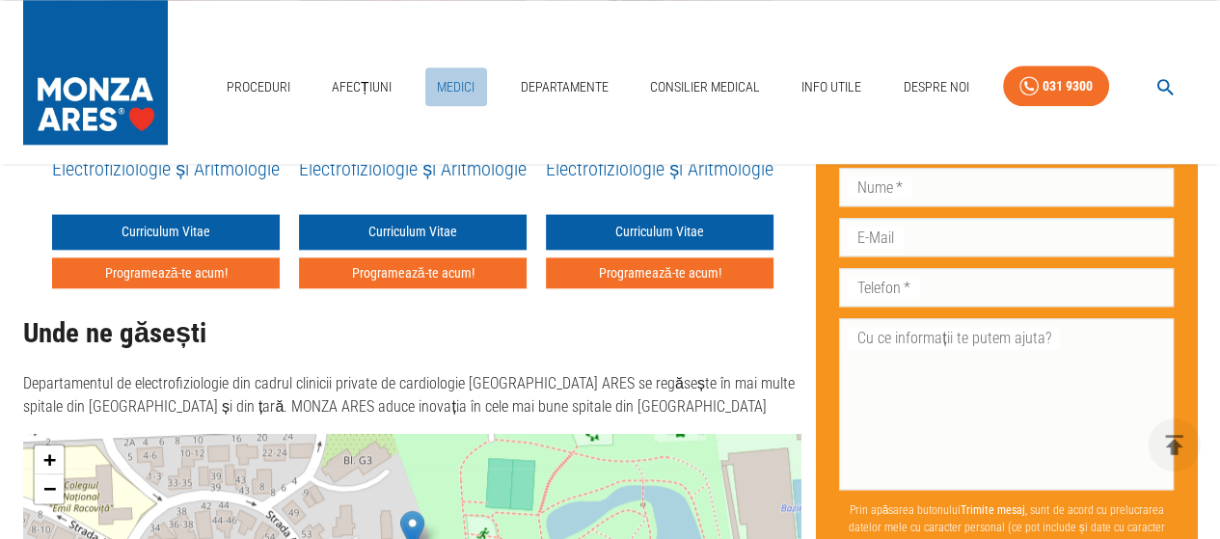
click at [463, 85] on link "Medici" at bounding box center [456, 87] width 62 height 40
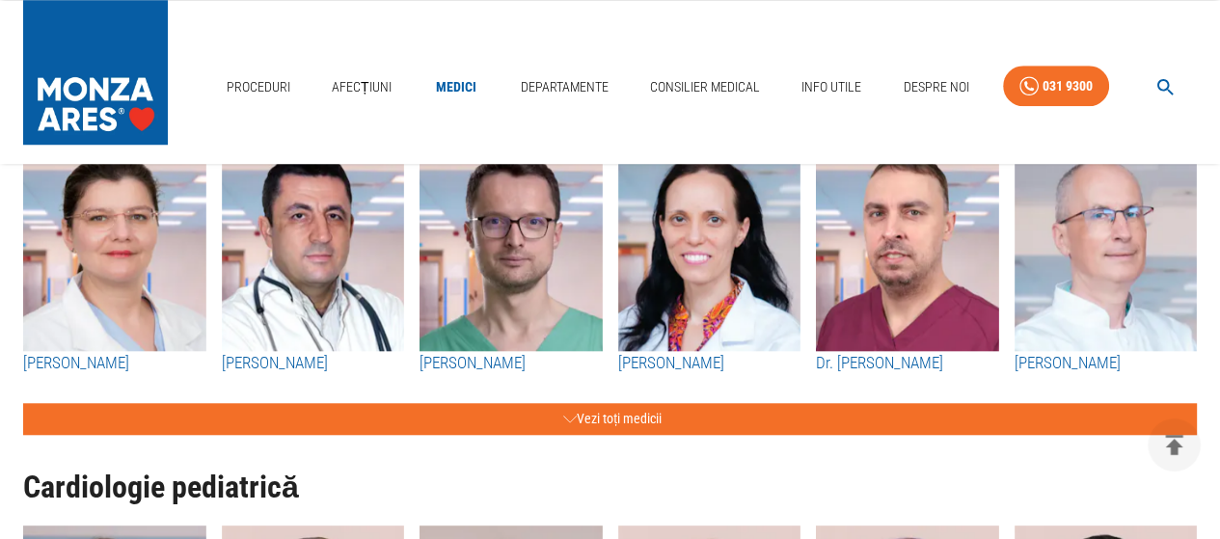
scroll to position [1350, 0]
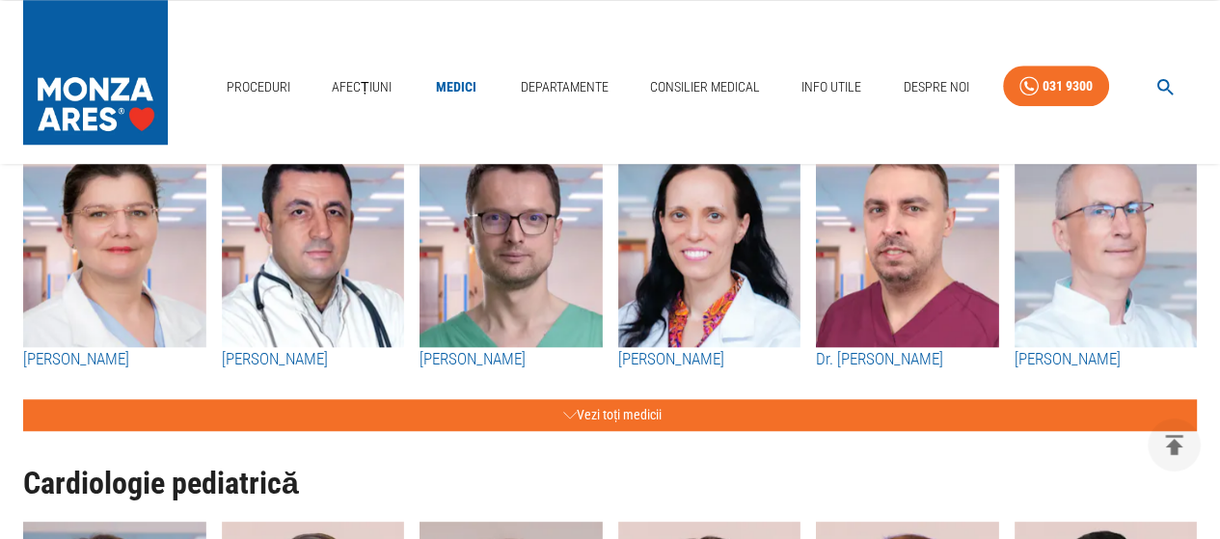
click at [699, 356] on h3 "[PERSON_NAME]" at bounding box center [709, 359] width 183 height 25
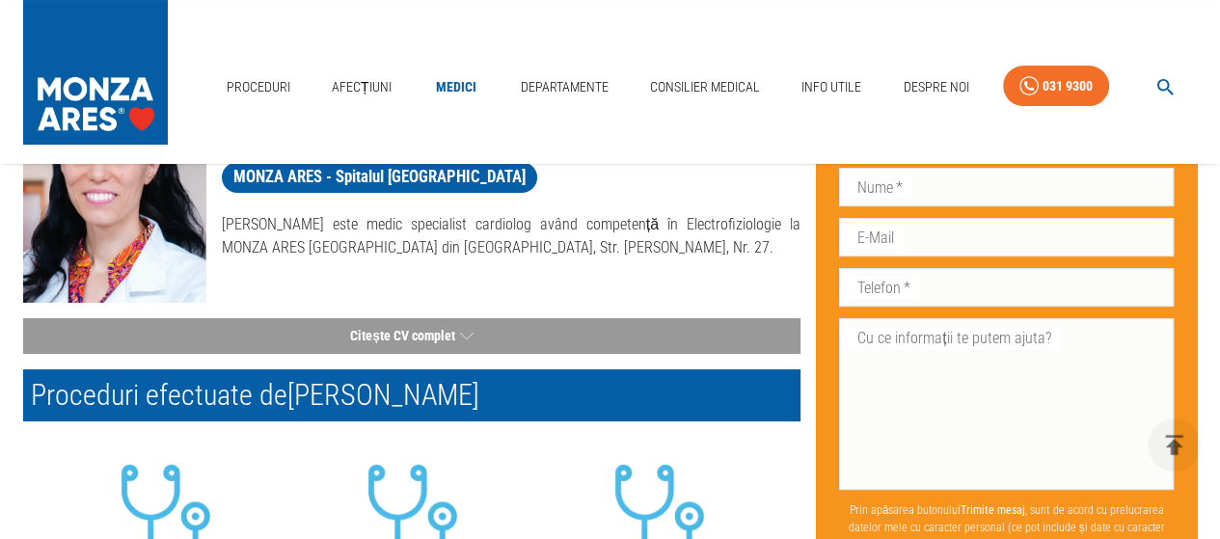
scroll to position [193, 0]
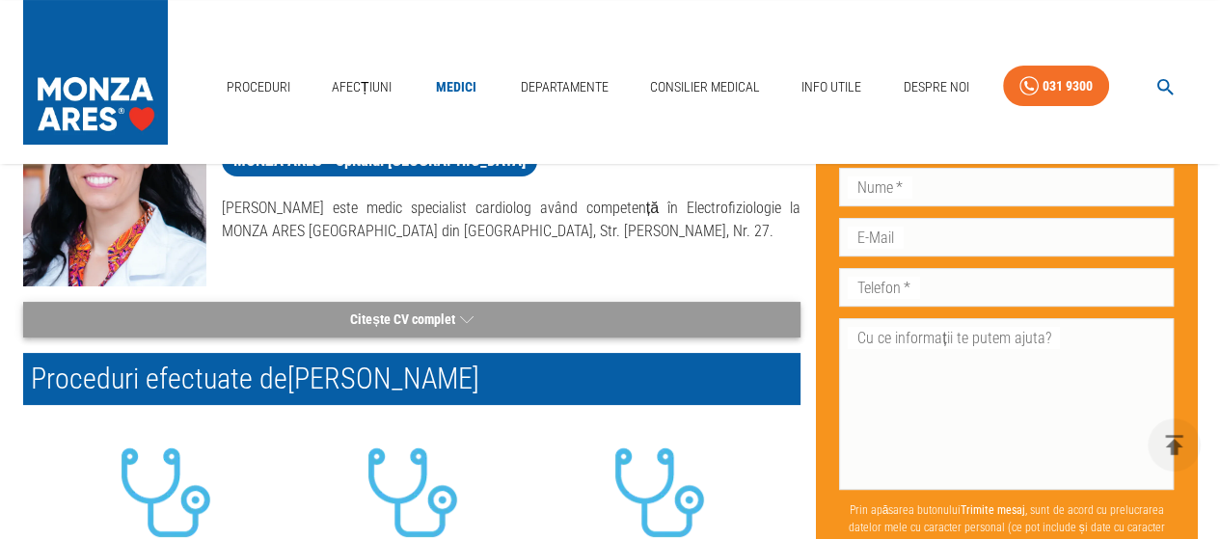
click at [452, 319] on button "Citește CV complet" at bounding box center [411, 320] width 777 height 36
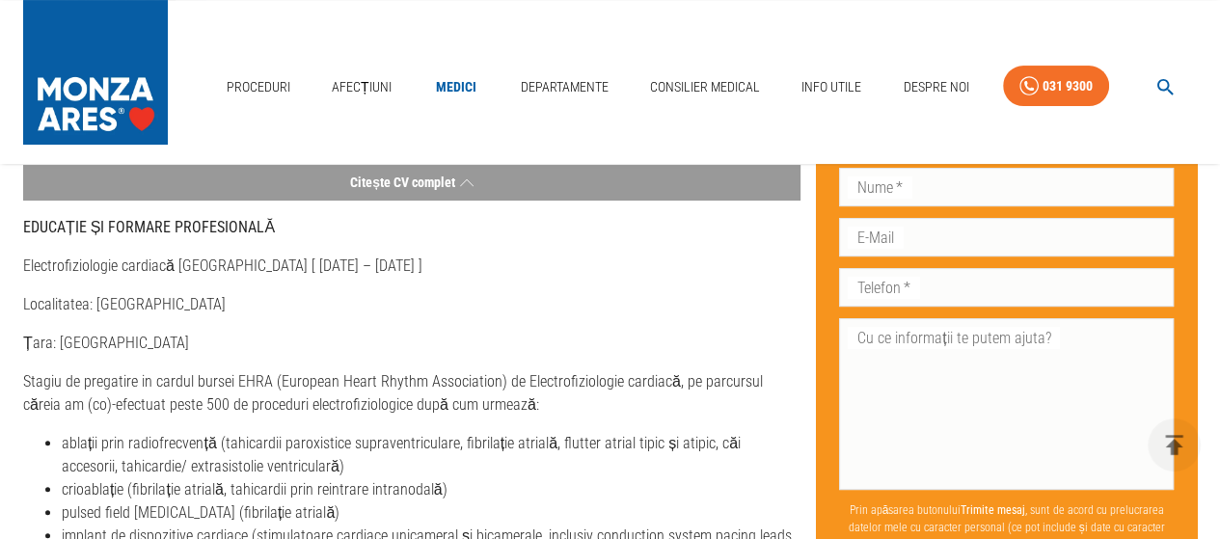
scroll to position [386, 0]
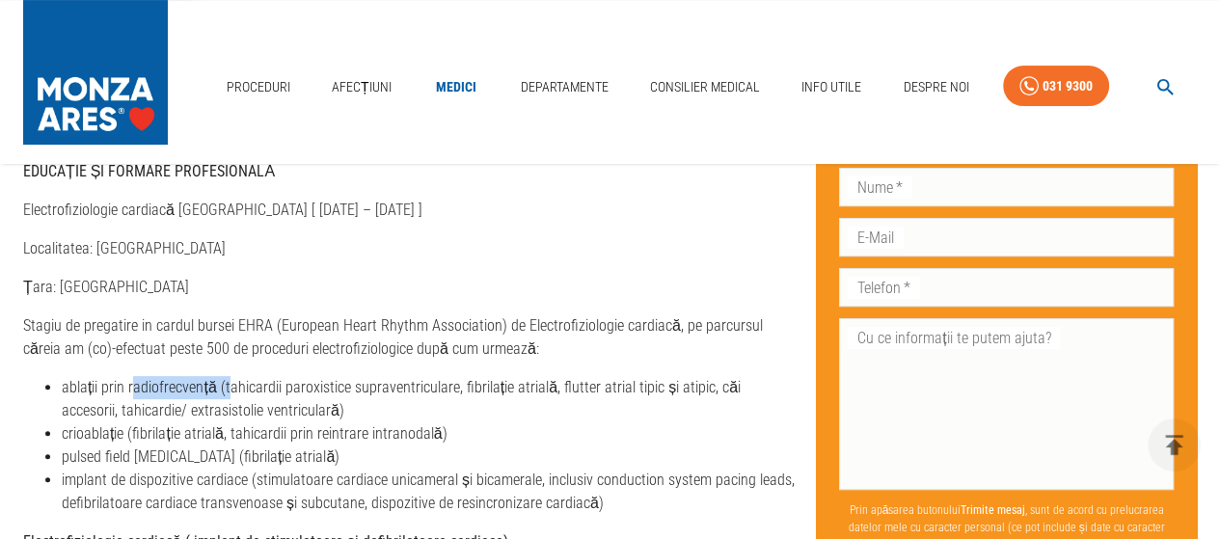
drag, startPoint x: 134, startPoint y: 390, endPoint x: 227, endPoint y: 392, distance: 92.6
click at [227, 392] on li "ablații prin radiofrecvență (tahicardii paroxistice supraventriculare, fibrilaț…" at bounding box center [431, 399] width 739 height 46
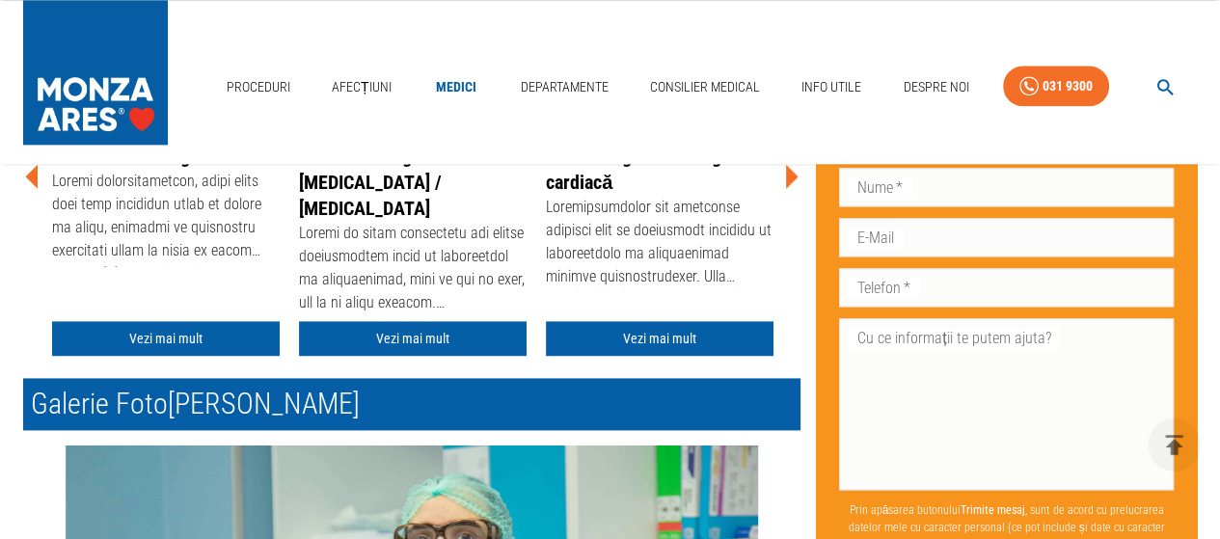
scroll to position [2121, 0]
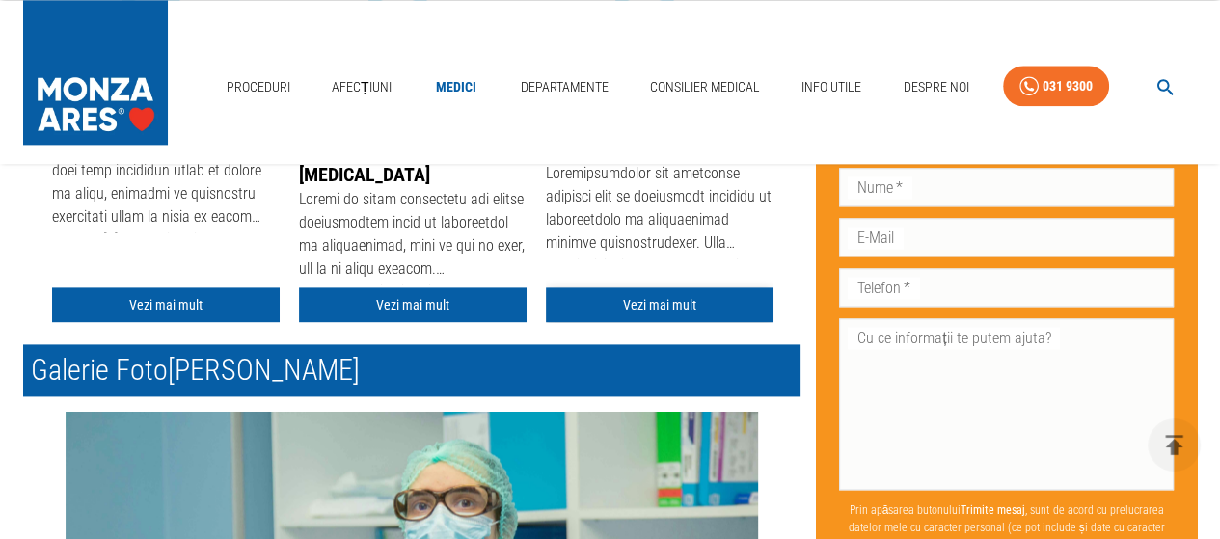
click at [702, 298] on link "Vezi mai mult" at bounding box center [660, 305] width 228 height 36
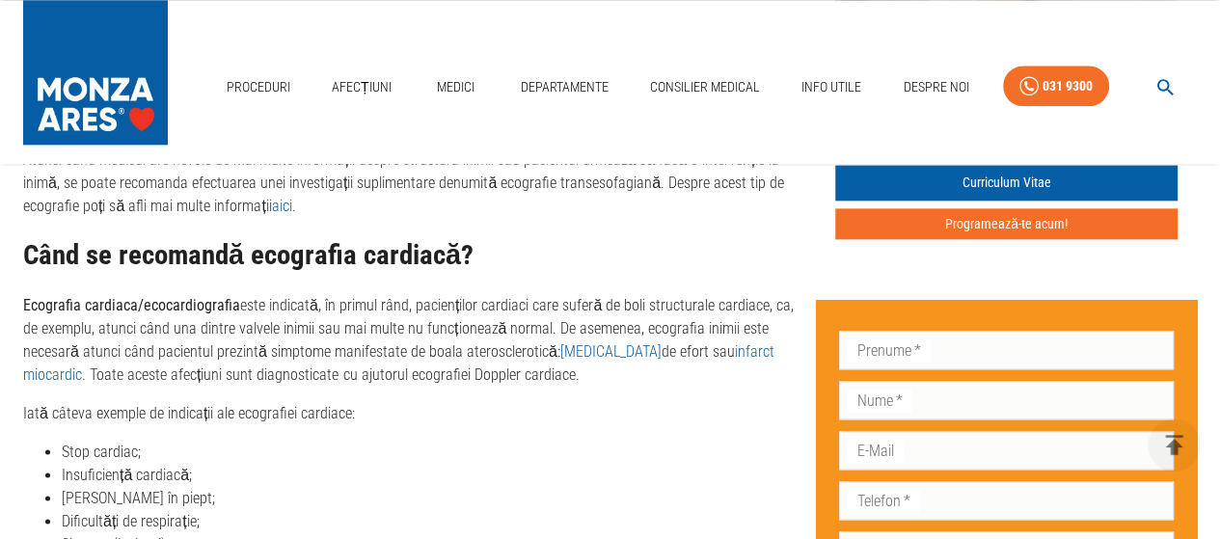
scroll to position [2025, 0]
